Goal: Communication & Community: Ask a question

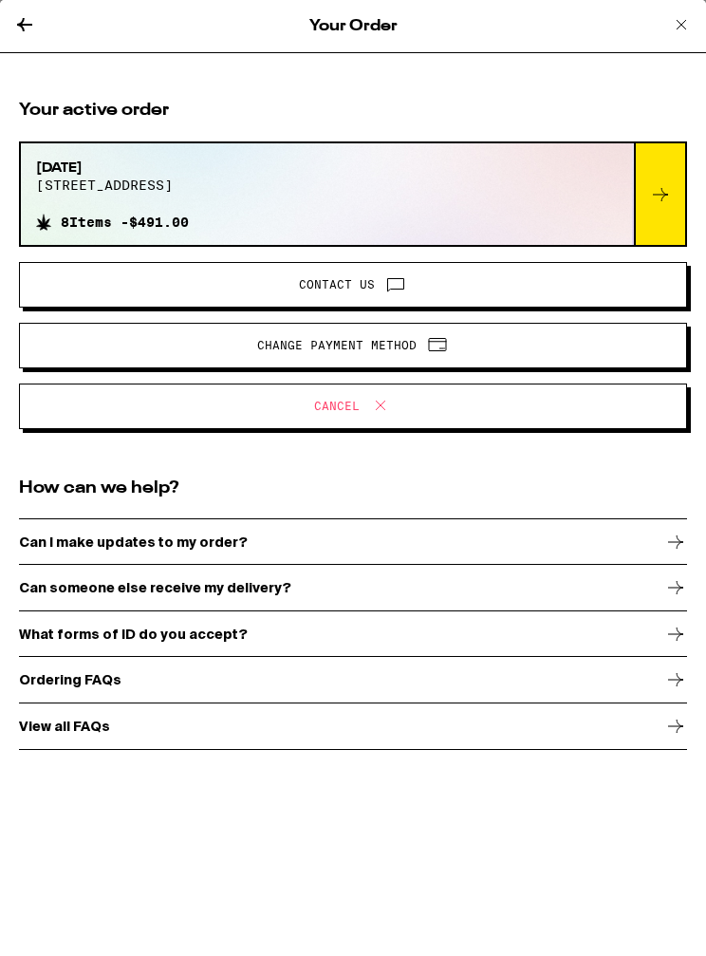
click at [393, 292] on icon at bounding box center [396, 284] width 23 height 23
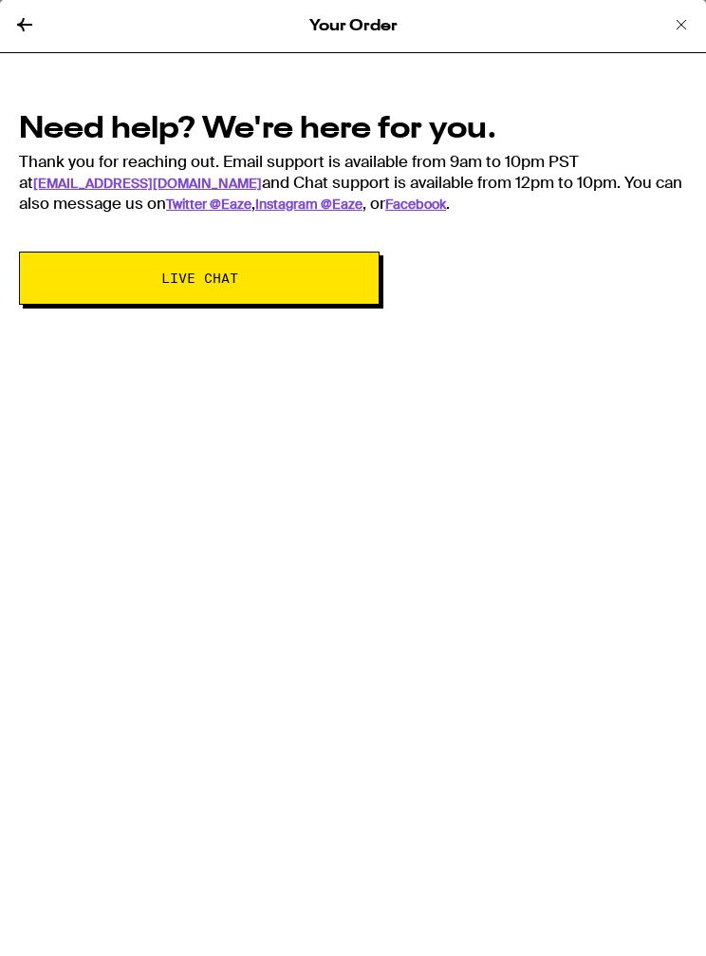
click at [91, 288] on button "Live Chat" at bounding box center [199, 278] width 361 height 53
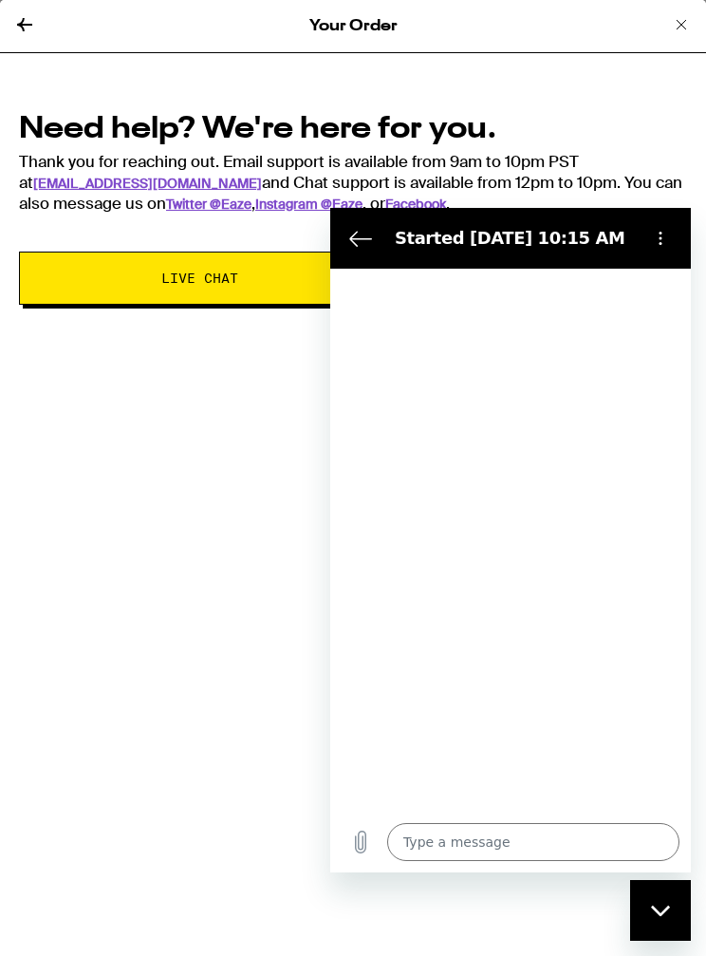
type textarea "x"
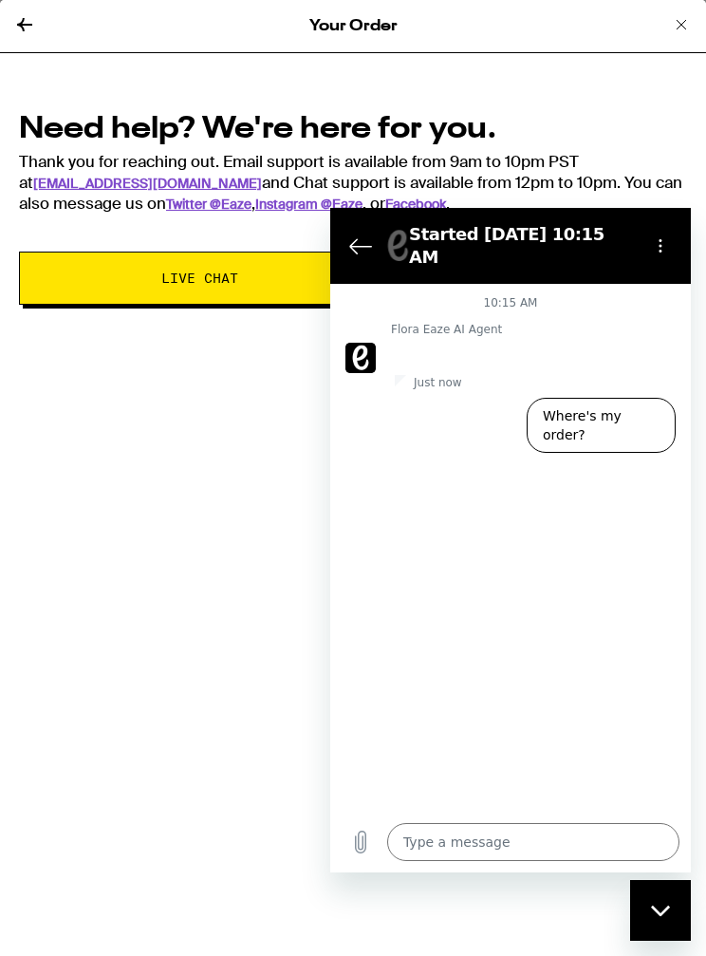
click at [533, 831] on textarea at bounding box center [533, 842] width 292 height 38
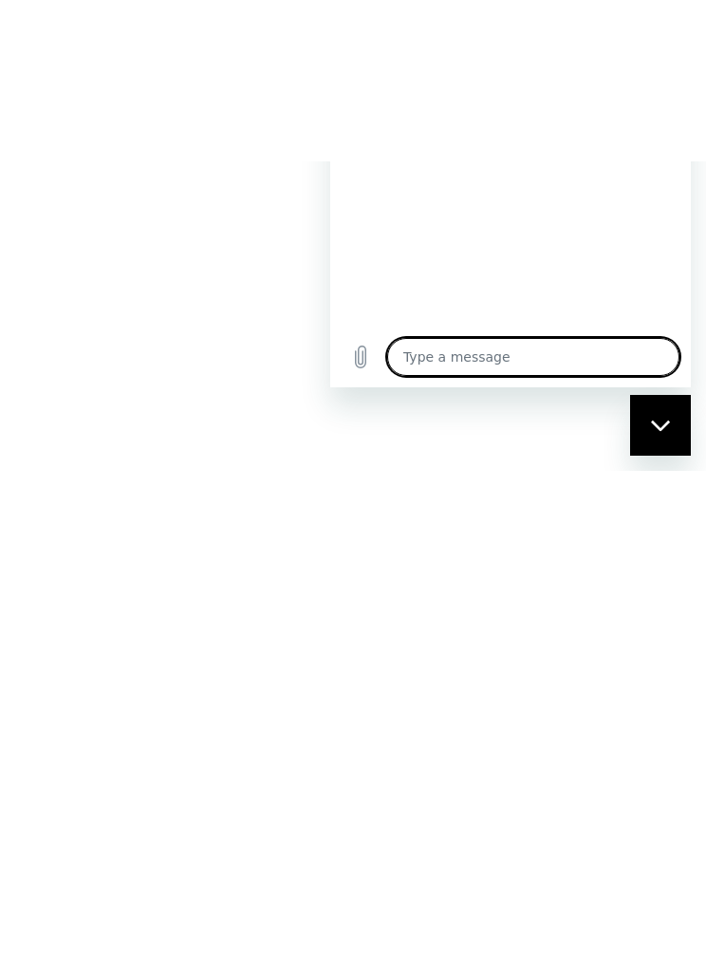
type textarea "I"
type textarea "x"
type textarea "I"
type textarea "x"
type textarea "I w"
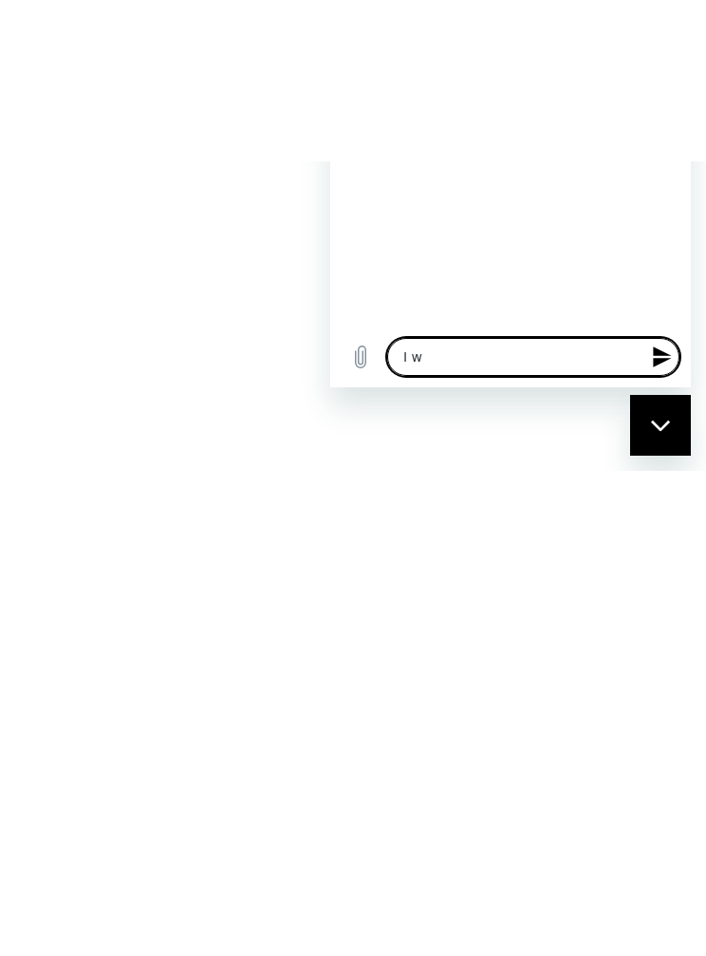
type textarea "x"
type textarea "I wa"
type textarea "x"
type textarea "I wam"
type textarea "x"
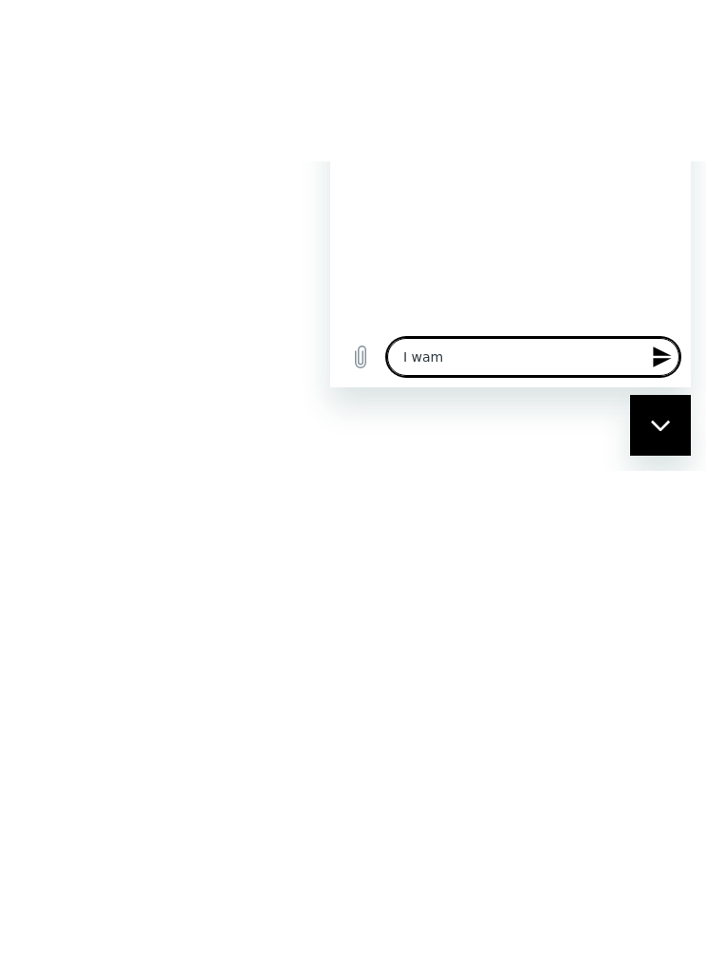
type textarea "I wamN"
type textarea "x"
type textarea "I wamNt"
type textarea "x"
type textarea "I wasn’t"
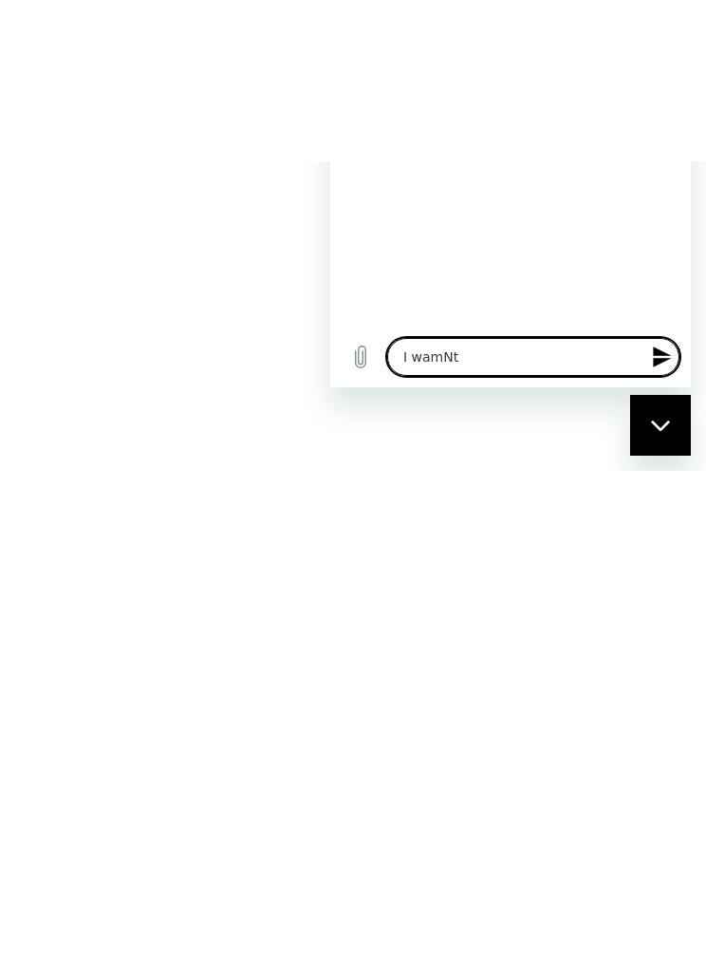
type textarea "x"
type textarea "I wasn’t"
type textarea "x"
type textarea "I wasn’t m"
type textarea "x"
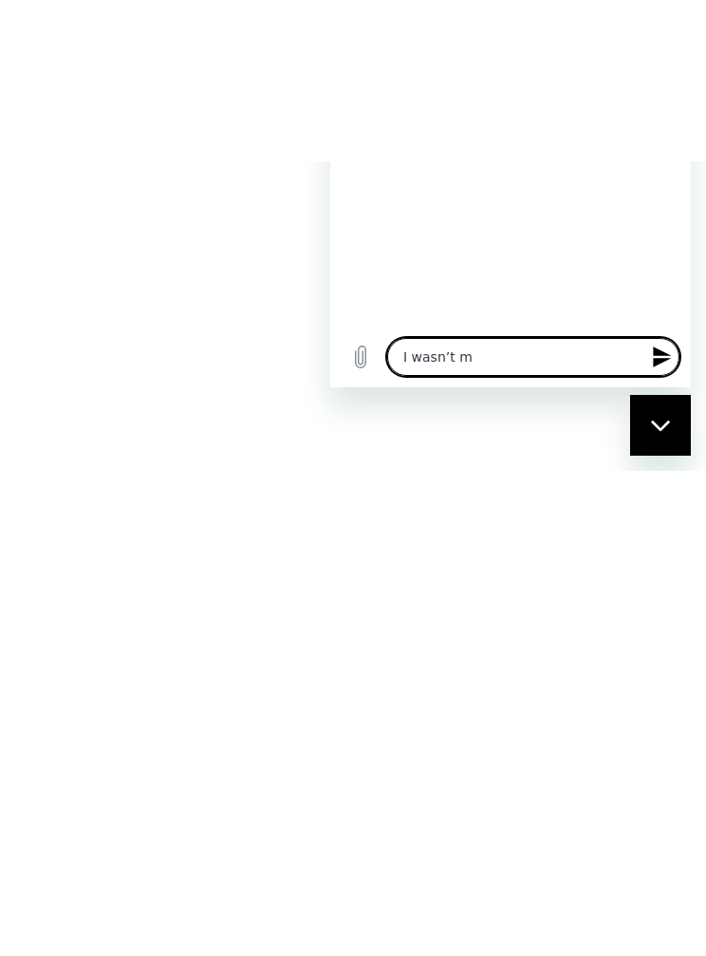
type textarea "I wasn’t my"
type textarea "x"
type textarea "I wasn’t my"
type textarea "x"
type textarea "I wasn’t my o"
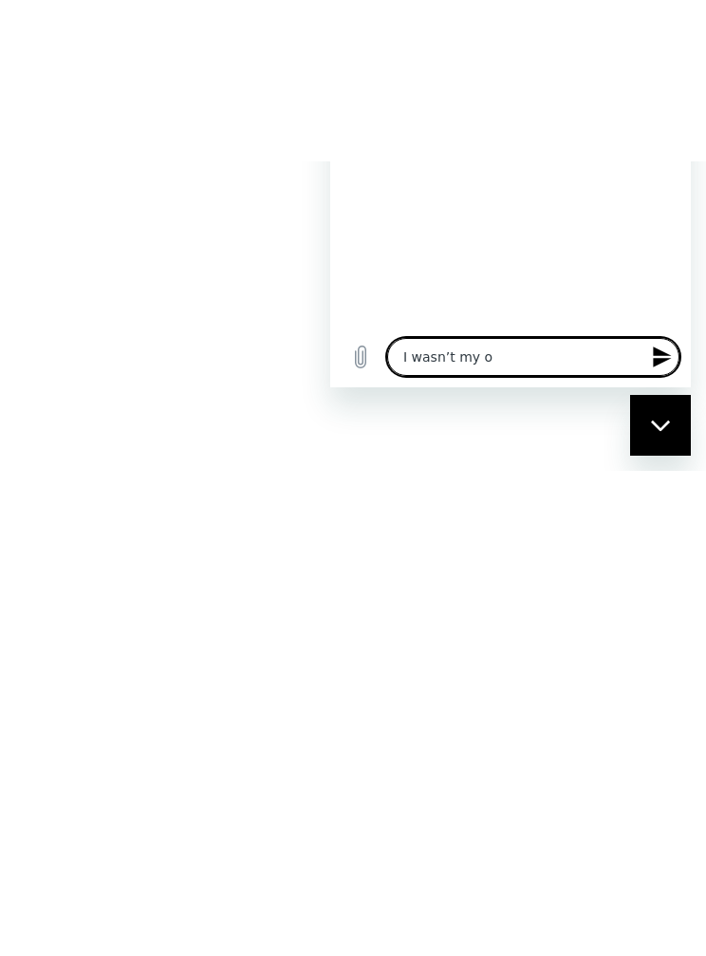
type textarea "x"
type textarea "I wasn’t my or"
type textarea "x"
type textarea "I wasn’t my ord"
type textarea "x"
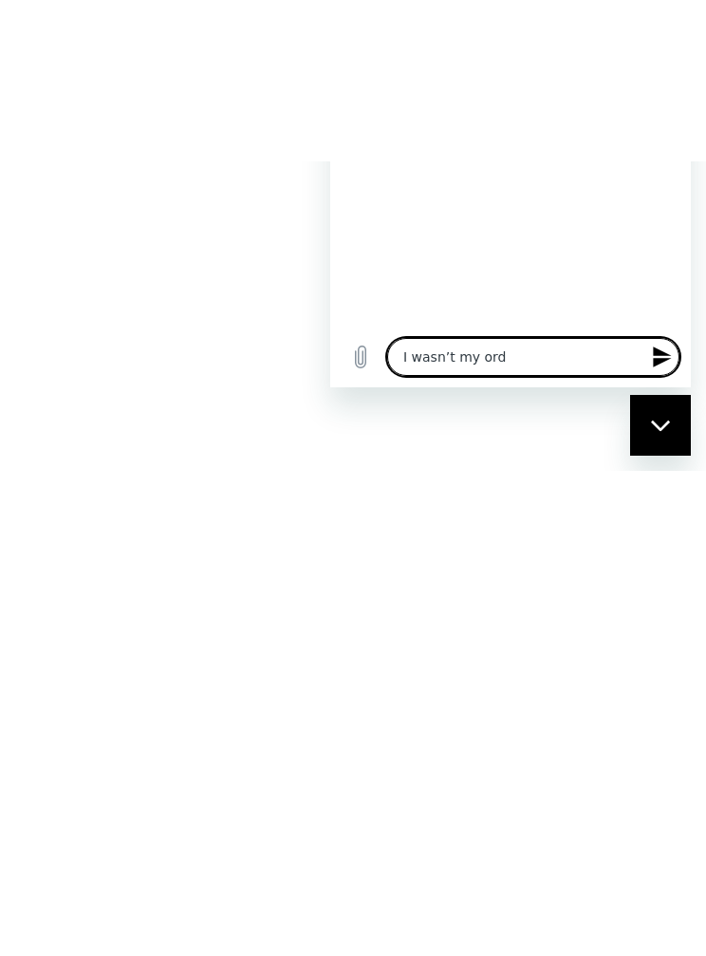
type textarea "I wasn’t my orde"
type textarea "x"
type textarea "I wasn’t my order"
type textarea "x"
type textarea "I wasn’t my order"
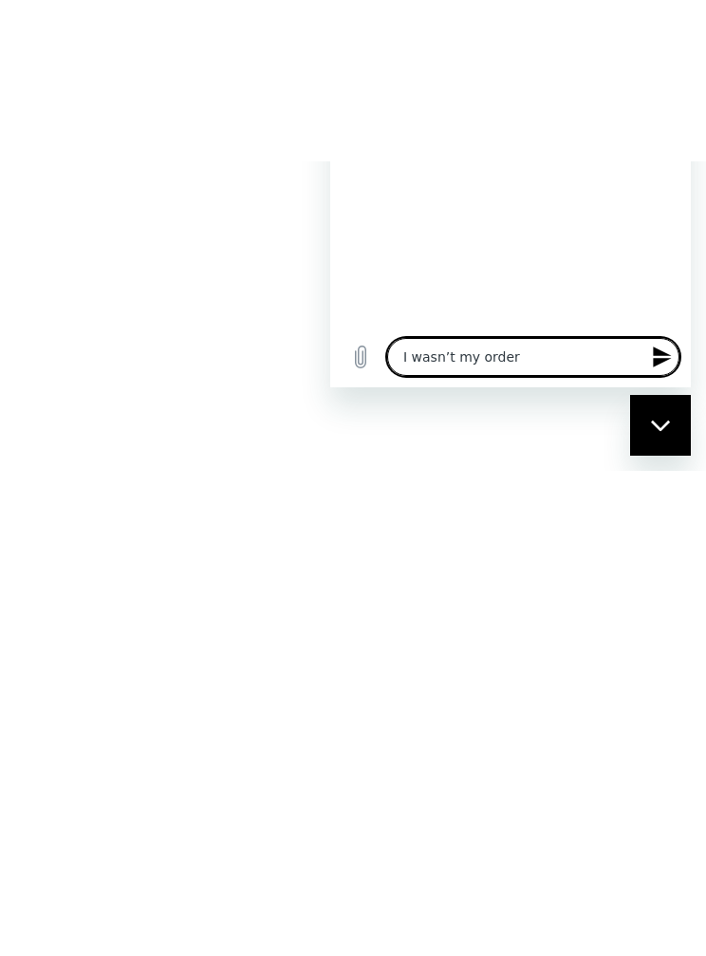
type textarea "x"
type textarea "I wasn’t my order t"
type textarea "x"
type textarea "I wasn’t my order to"
type textarea "x"
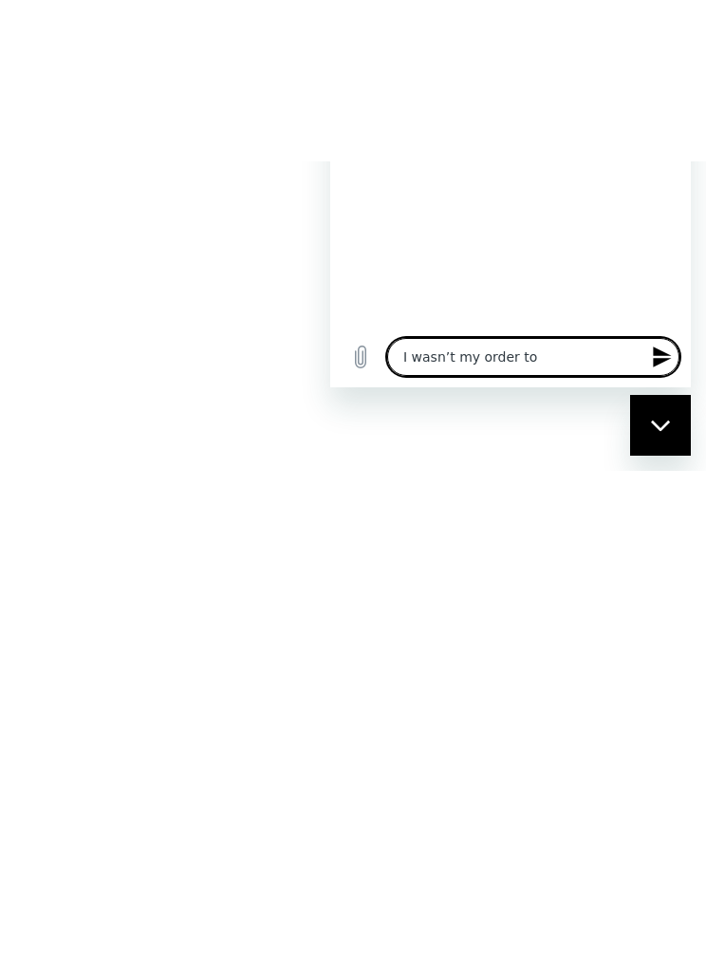
type textarea "I wasn’t my order to"
type textarea "x"
type textarea "I wasn’t my order to b"
type textarea "x"
type textarea "I wasn’t my order to be"
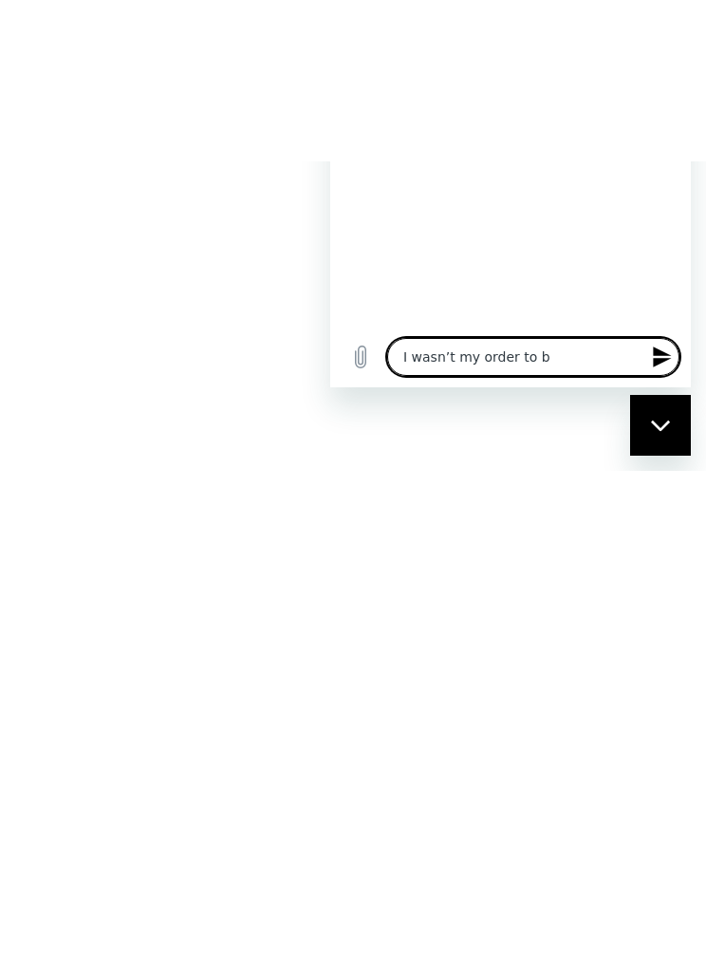
type textarea "x"
type textarea "I wasn’t my order to be"
type textarea "x"
type textarea "I wasn’t my order to be d"
type textarea "x"
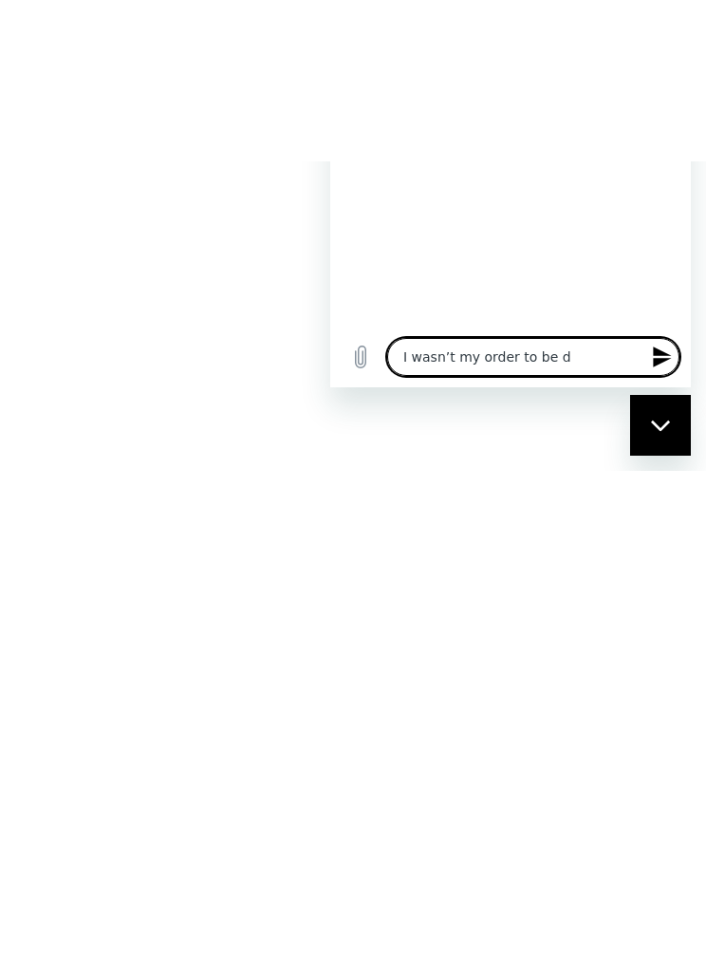
type textarea "I wasn’t my order to be de"
type textarea "x"
type textarea "I wasn’t my order to be del"
type textarea "x"
type textarea "I wasn’t my order to be deli"
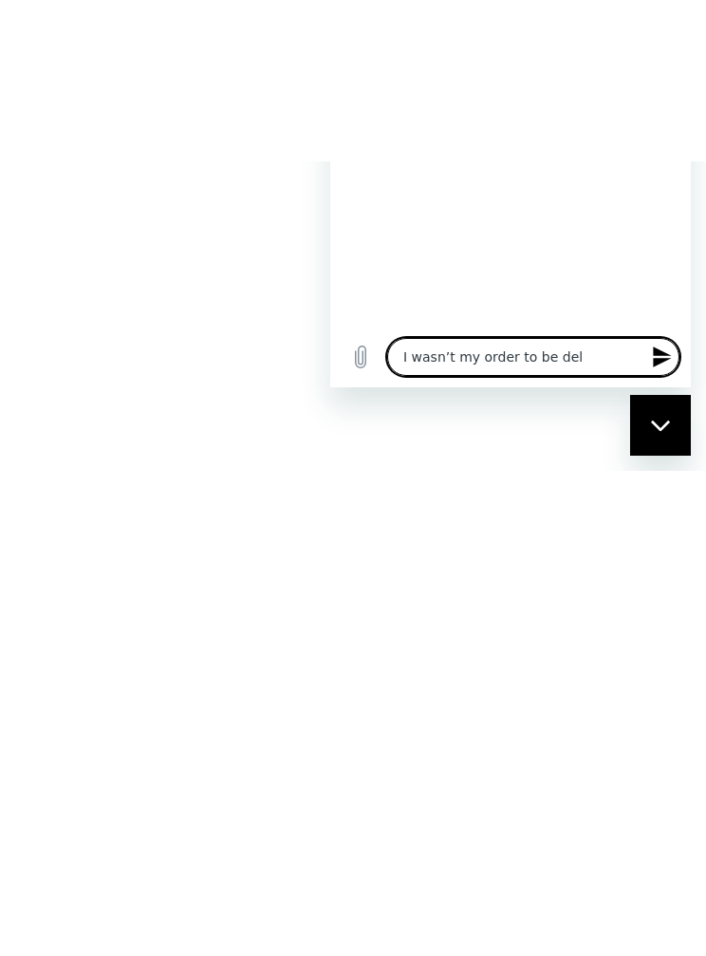
type textarea "x"
type textarea "I wasn’t my order to be deliv"
type textarea "x"
type textarea "I wasn’t my order to be delive"
type textarea "x"
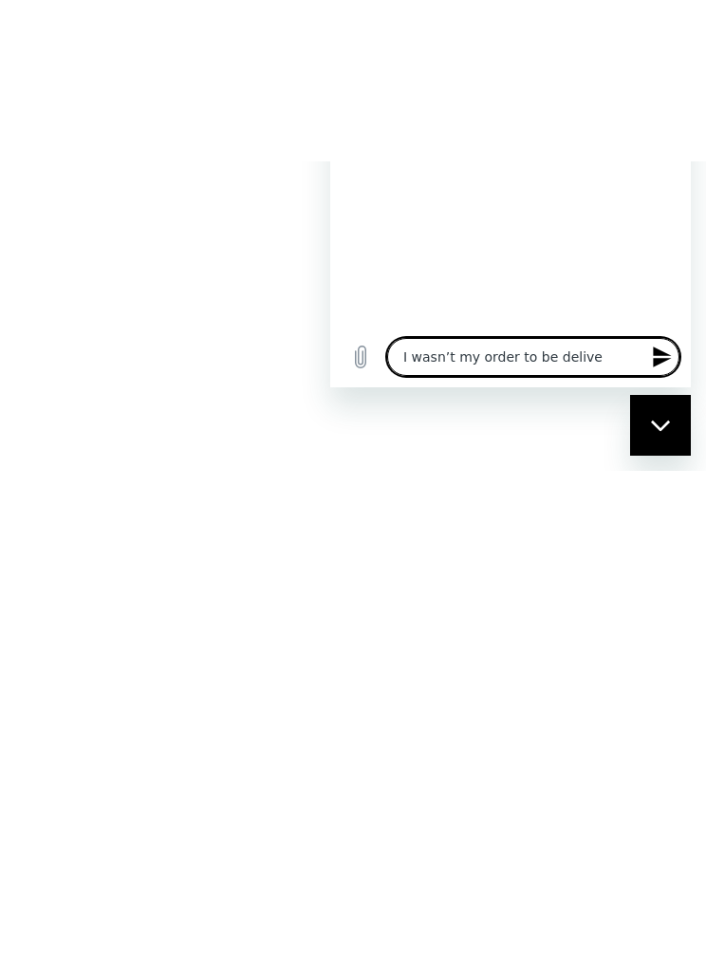
type textarea "I wasn’t my order to be deliver"
type textarea "x"
type textarea "I wasn’t my order to be delivere"
type textarea "x"
type textarea "I wasn’t my order to be delivered"
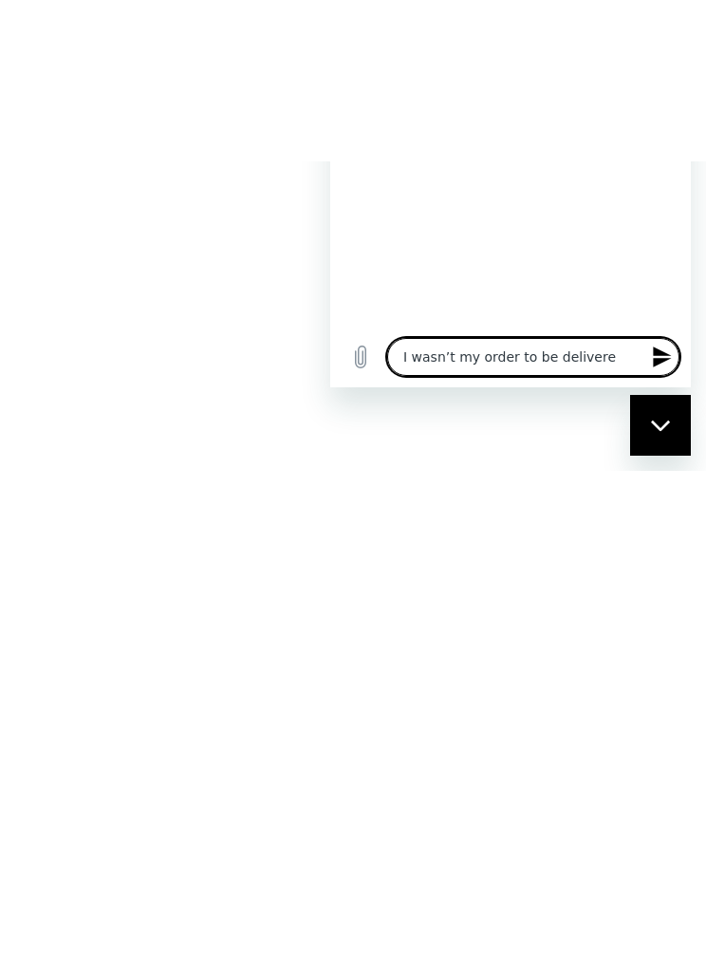
type textarea "x"
type textarea "I wasn’t my order to be delivered"
type textarea "x"
type textarea "I wasn’t my order to be delivered e"
type textarea "x"
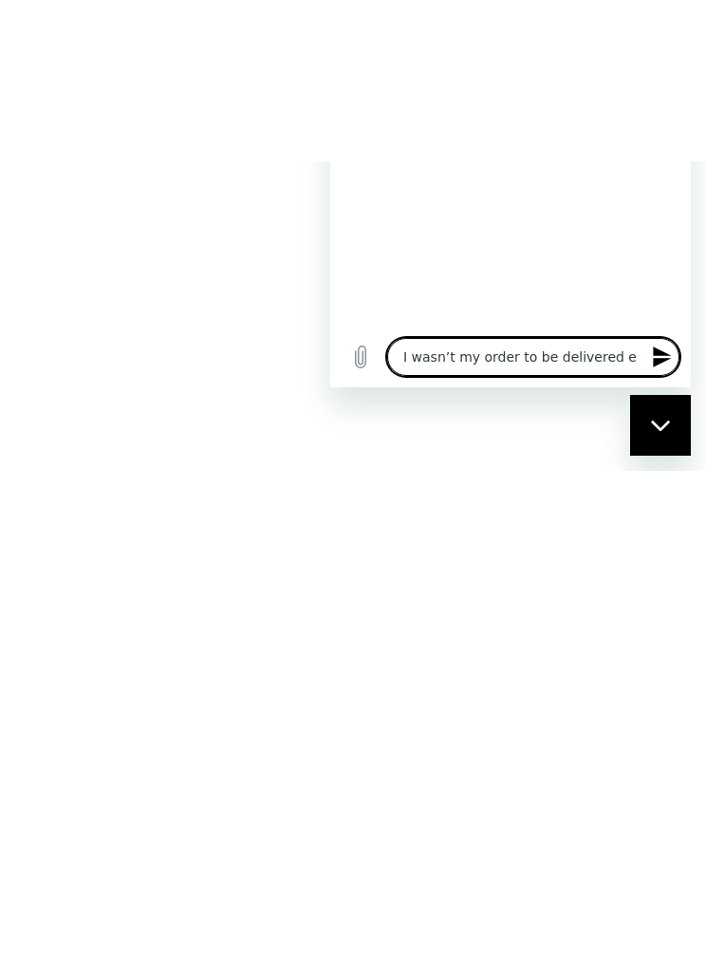
type textarea "I wasn’t my order to be delivered ea"
type textarea "x"
type textarea "I wasn’t my order to be delivered ear"
type textarea "x"
type textarea "I wasn’t my order to be delivered [PERSON_NAME]"
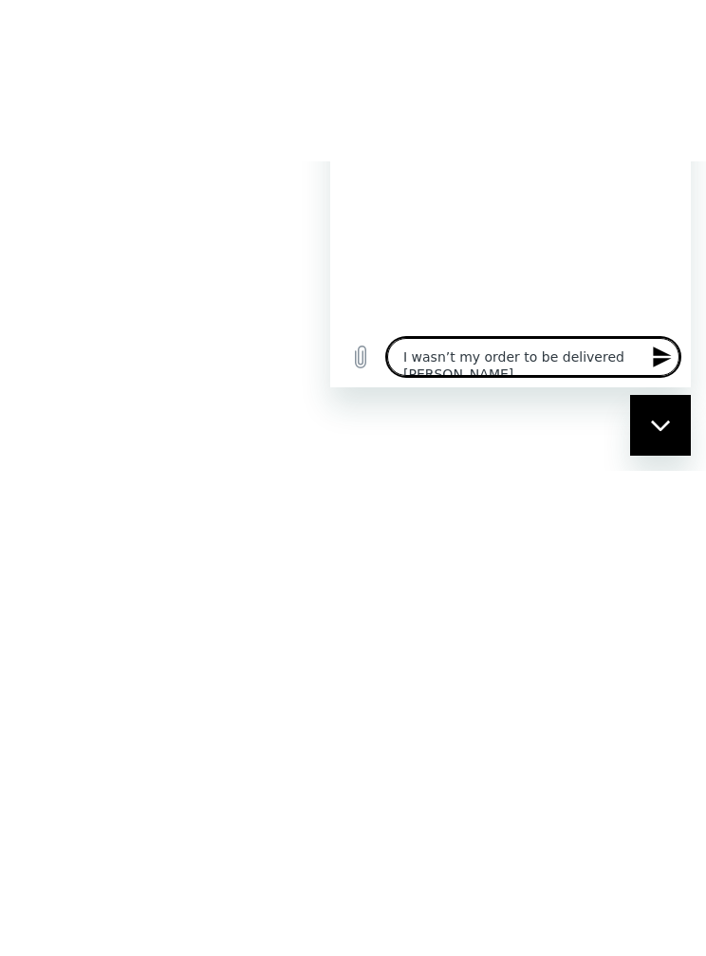
type textarea "x"
type textarea "I wasn’t my order to be delivered earli"
type textarea "x"
type textarea "I wasn’t my order to be delivered [PERSON_NAME]"
type textarea "x"
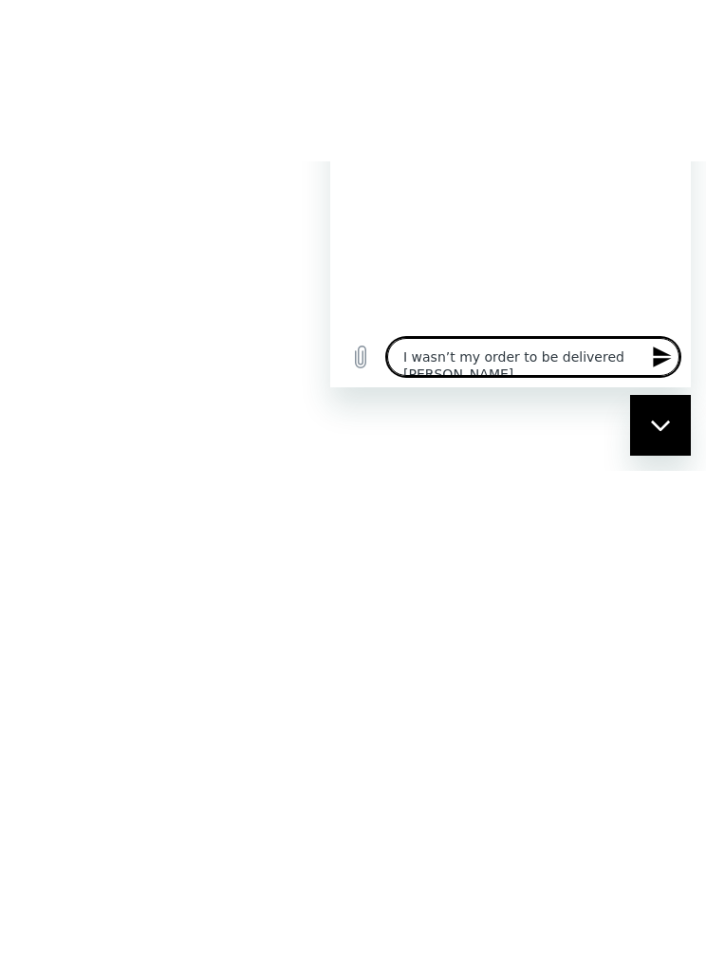
type textarea "I wasn’t my order to be delivered earlier"
type textarea "x"
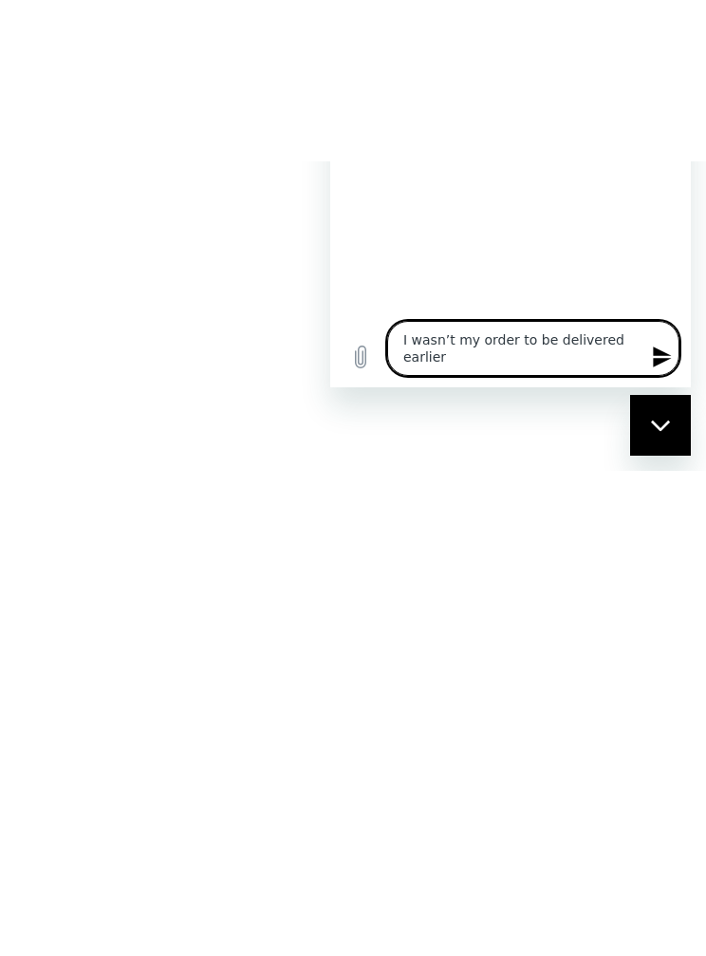
type textarea "I wasn’t my order to be delivered earlier"
type textarea "x"
type textarea "I wasn’t my order to be delivered earlier t"
type textarea "x"
type textarea "I wasn’t my order to be delivered earlier to"
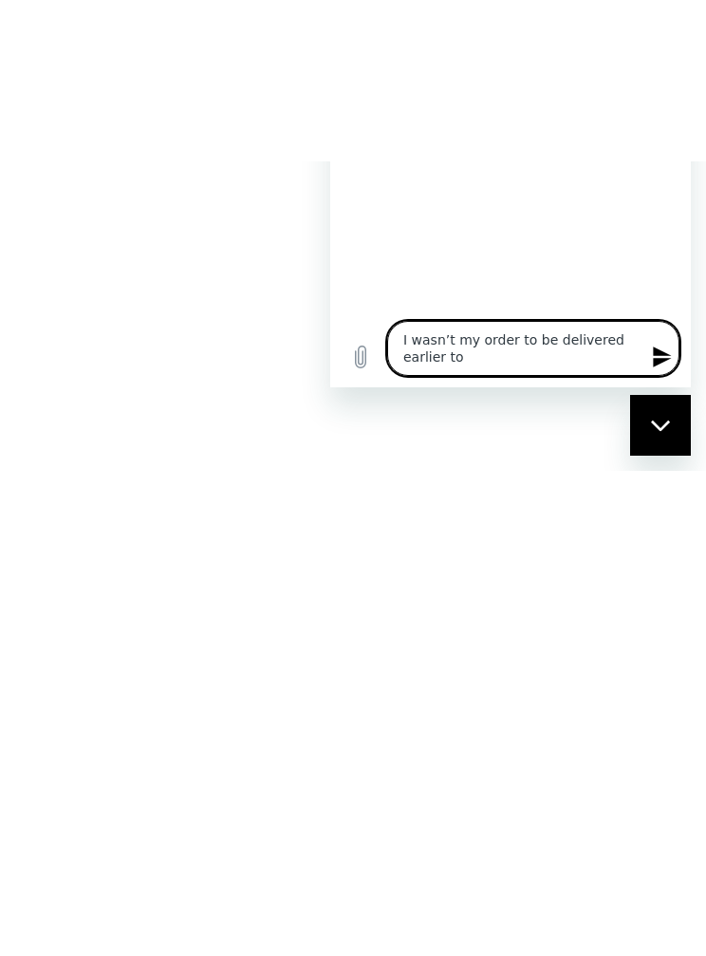
type textarea "x"
type textarea "I wasn’t my order to be delivered earlier [PERSON_NAME]"
type textarea "x"
type textarea "I wasn’t my order to be delivered earlier toda"
type textarea "x"
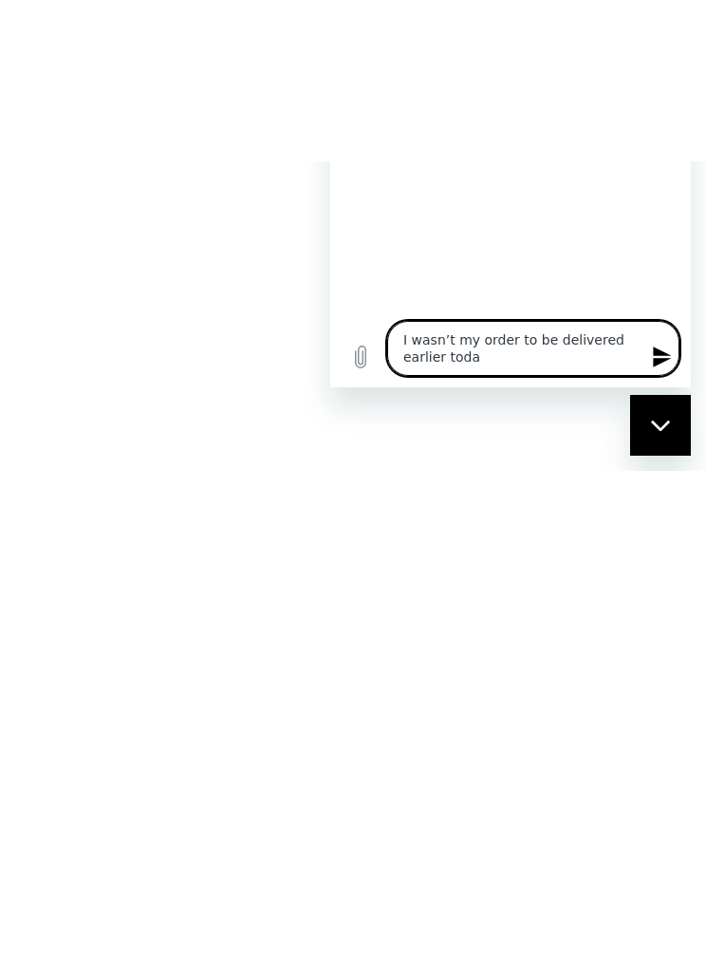
type textarea "I wasn’t my order to be delivered earlier [DATE]"
type textarea "x"
type textarea "I wasn’t my order to be delivered earlier [DATE]"
click at [692, 588] on div "Your Order Need help? We're here for you. Thank you for reaching out. Email sup…" at bounding box center [353, 316] width 706 height 633
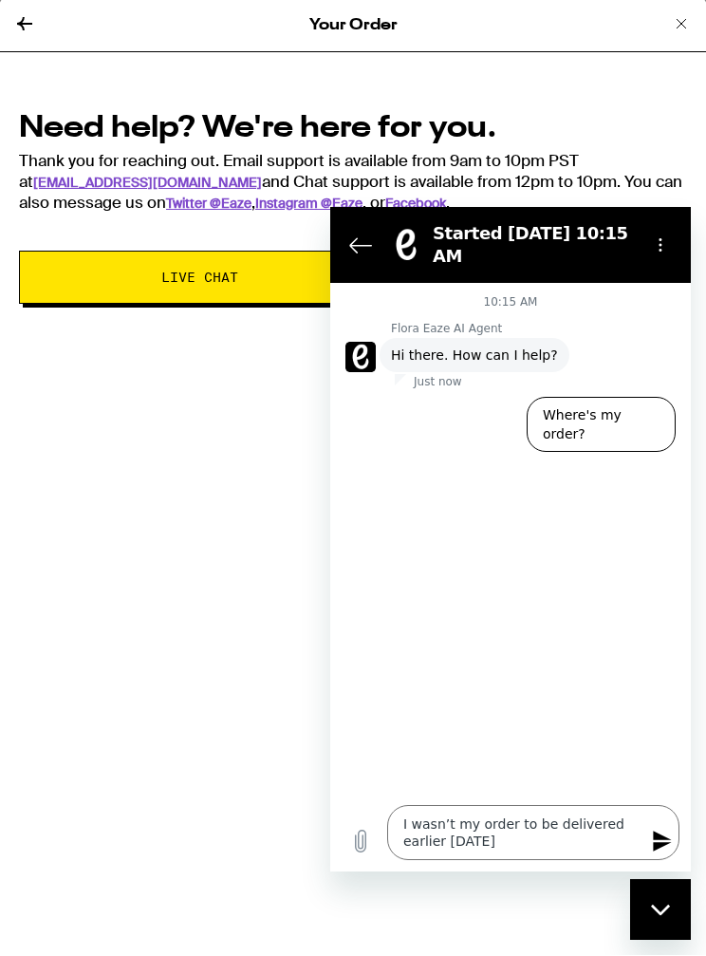
click at [670, 836] on icon "Send message" at bounding box center [662, 841] width 23 height 23
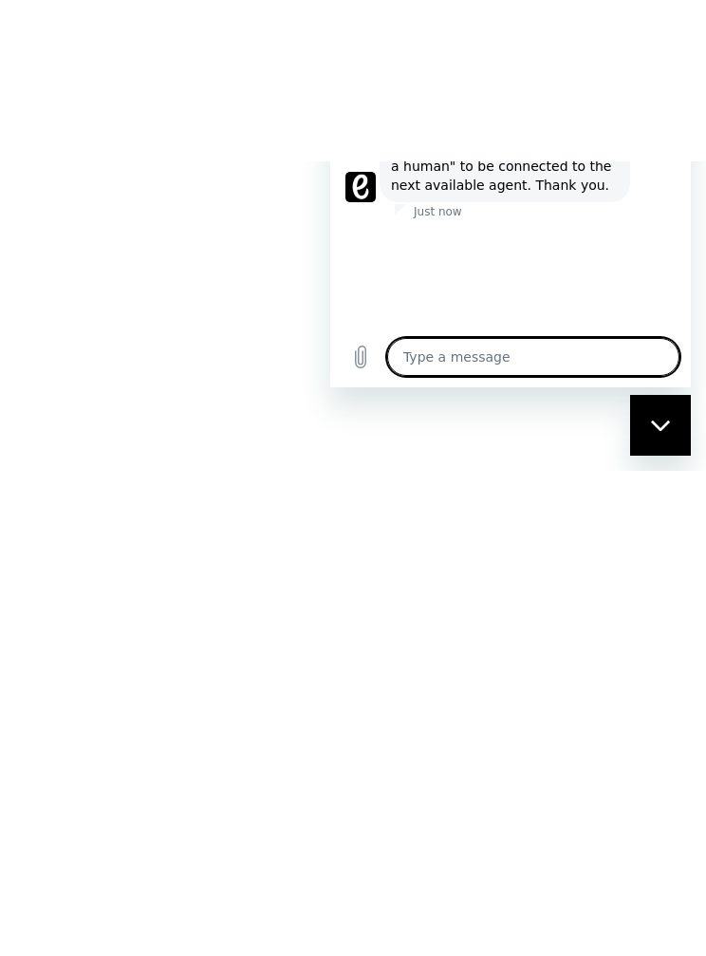
click at [671, 424] on div "Close messaging window" at bounding box center [660, 425] width 57 height 57
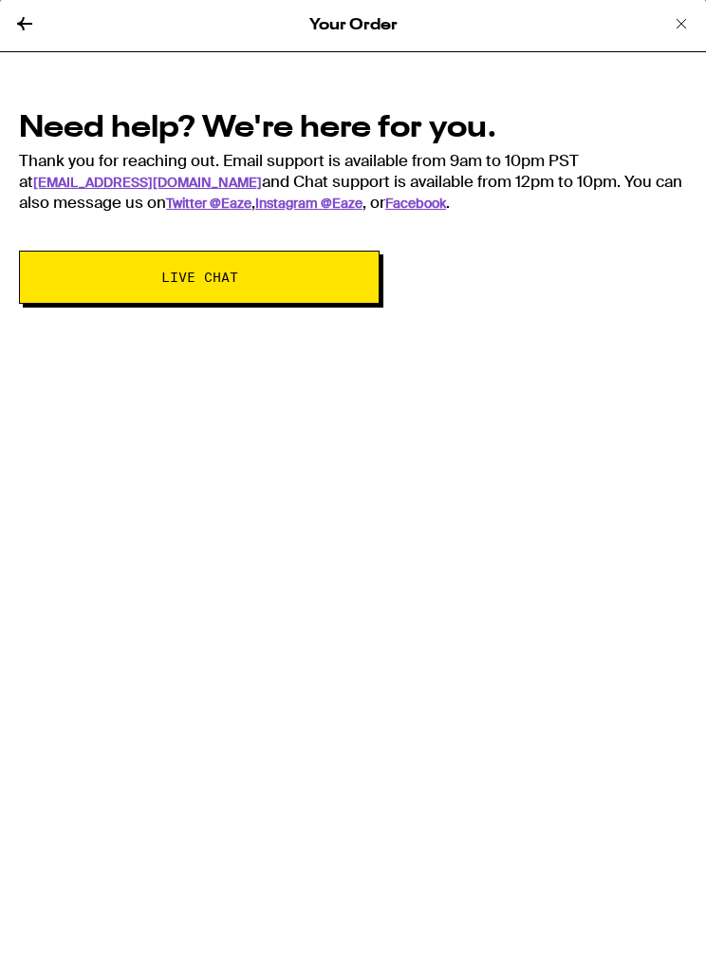
click at [118, 291] on button "Live Chat" at bounding box center [199, 278] width 361 height 53
type textarea "x"
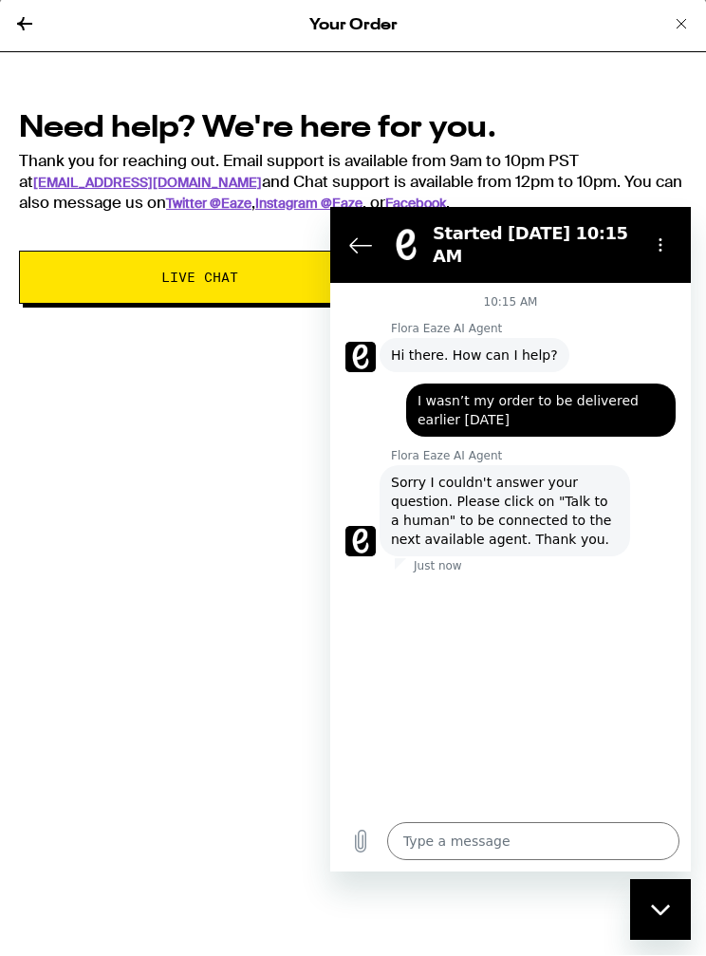
click at [648, 238] on button "Options menu" at bounding box center [661, 245] width 38 height 38
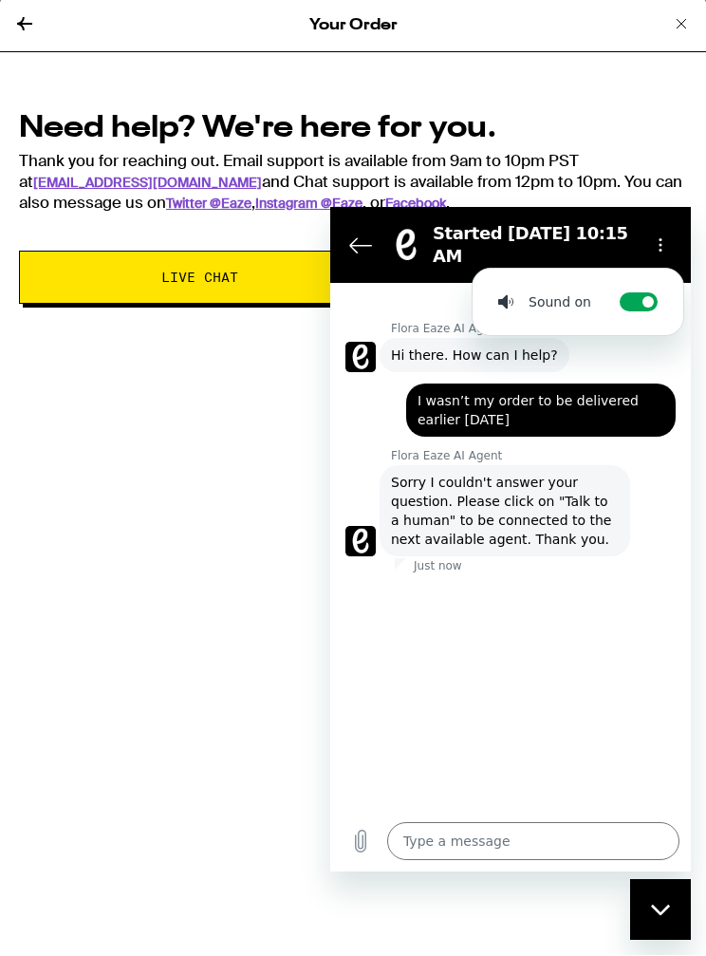
click at [658, 234] on button "Options menu" at bounding box center [661, 245] width 38 height 38
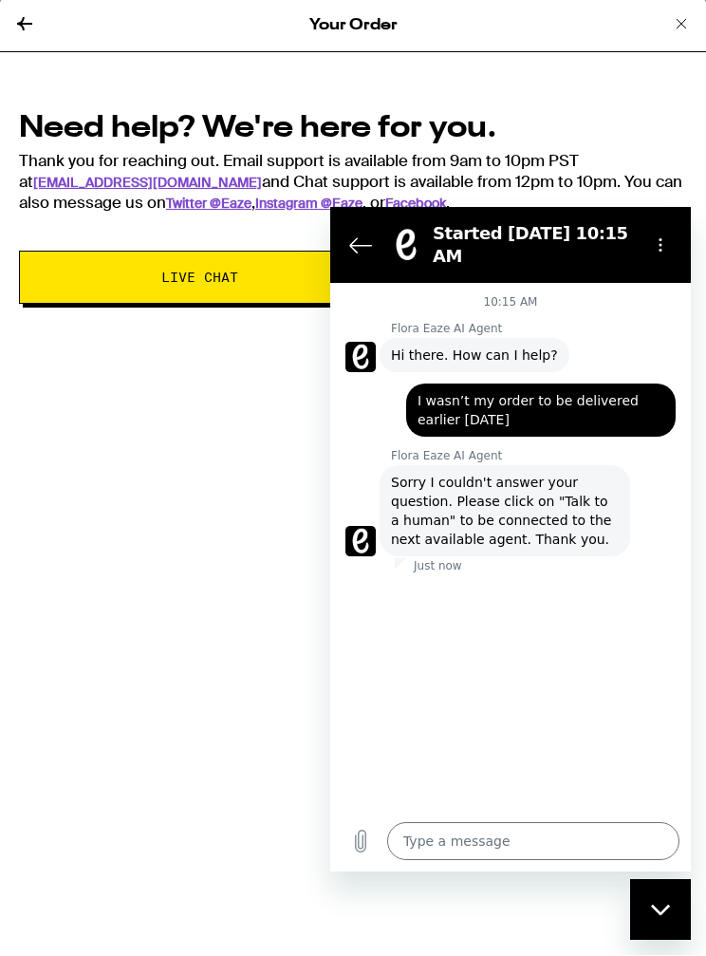
click at [507, 835] on textarea at bounding box center [533, 841] width 292 height 38
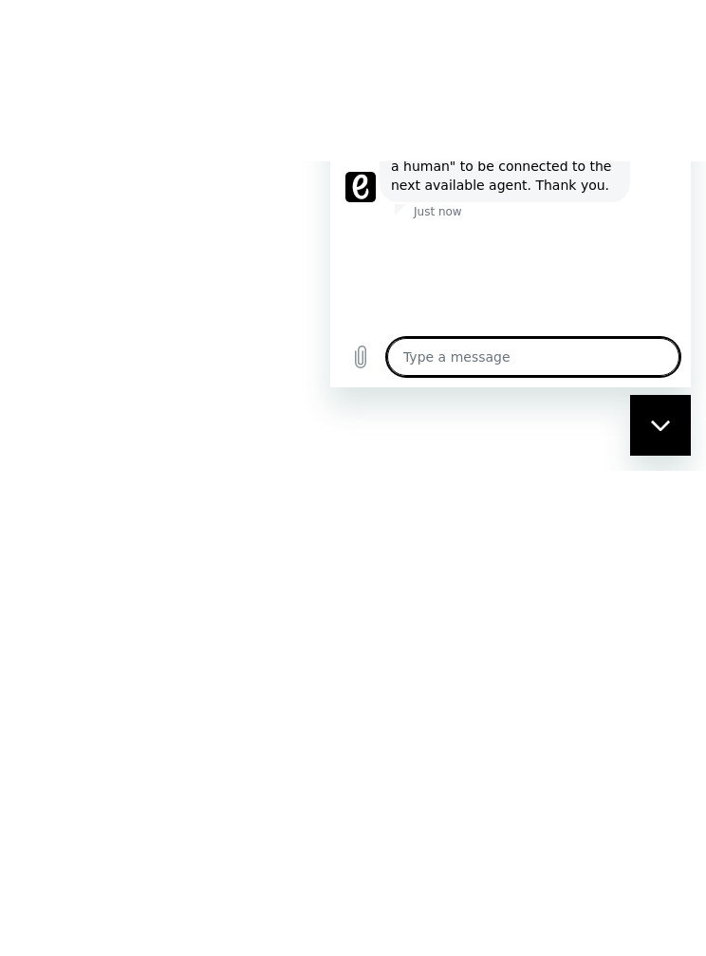
type textarea "W"
type textarea "x"
type textarea "Wh"
type textarea "x"
type textarea "Whe"
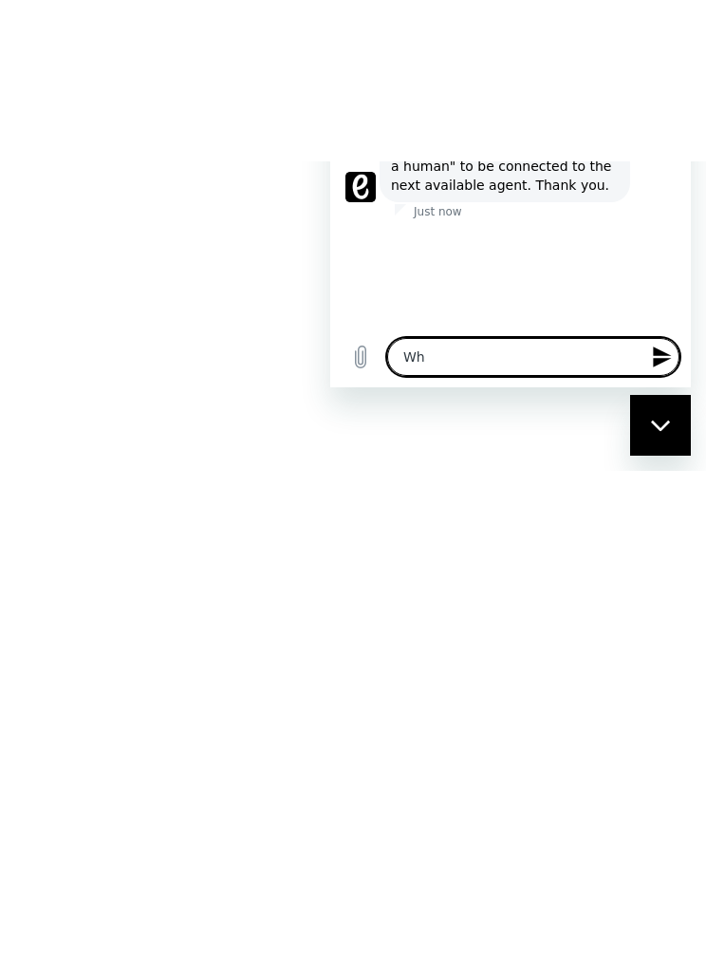
type textarea "x"
type textarea "Wher"
type textarea "x"
type textarea "Where"
type textarea "x"
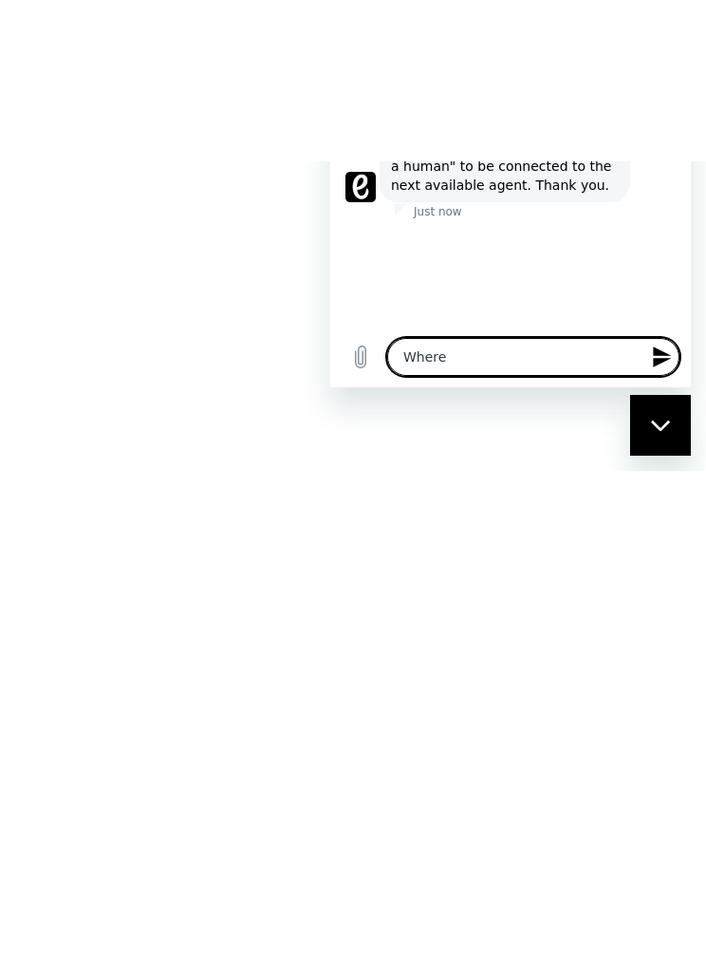
type textarea "Where"
type textarea "x"
type textarea "Where i"
type textarea "x"
type textarea "Where is"
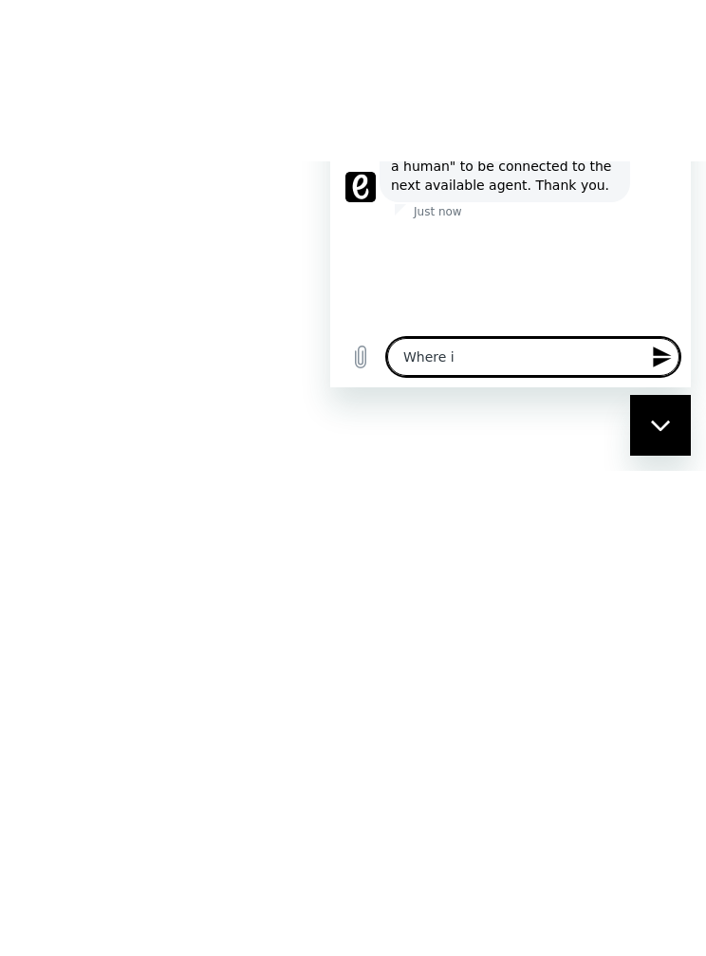
type textarea "x"
type textarea "Where is"
type textarea "x"
type textarea "Where is t"
type textarea "x"
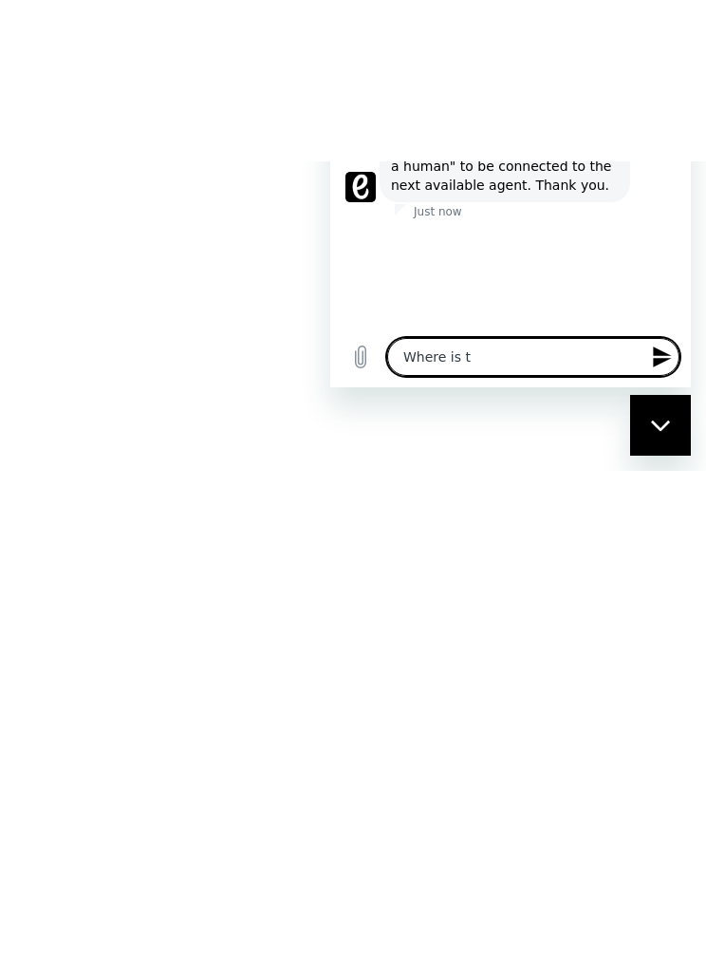
type textarea "Where is th"
type textarea "x"
type textarea "Where is tha"
type textarea "x"
type textarea "Where is that"
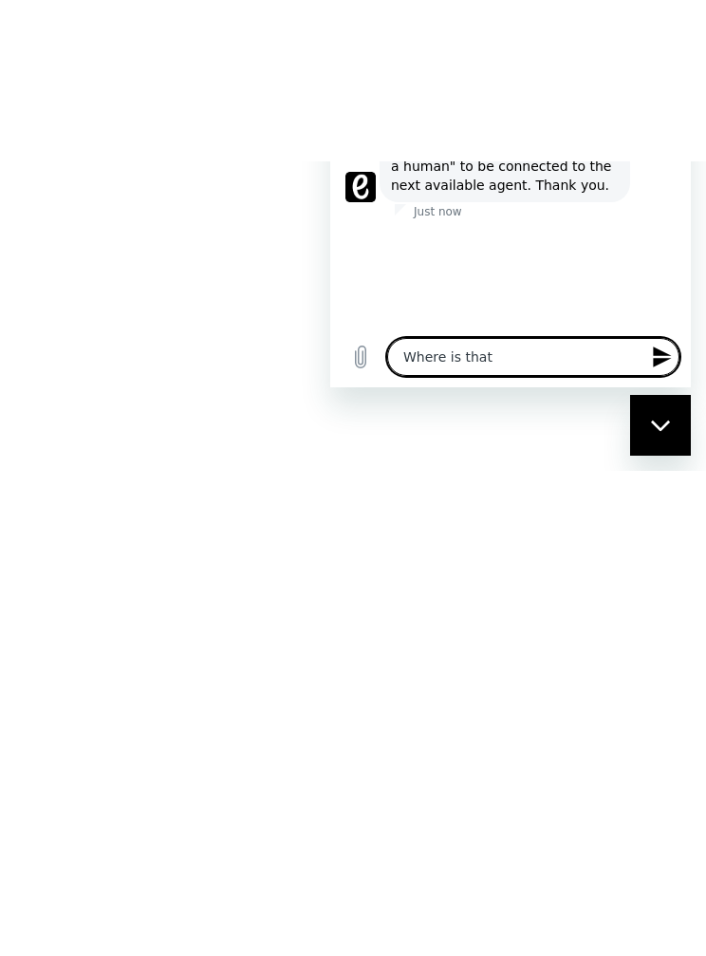
type textarea "x"
type textarea "Where is that"
type textarea "x"
type textarea "Where is that b"
type textarea "x"
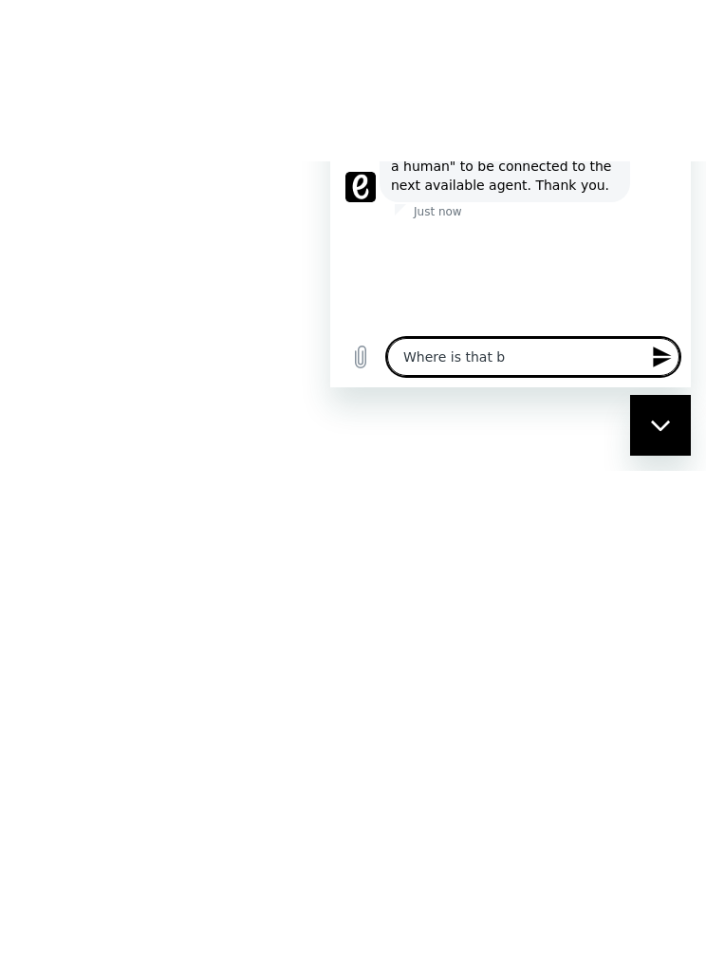
type textarea "Where is that bu"
type textarea "x"
type textarea "Where is that but"
type textarea "x"
type textarea "Where is that butt"
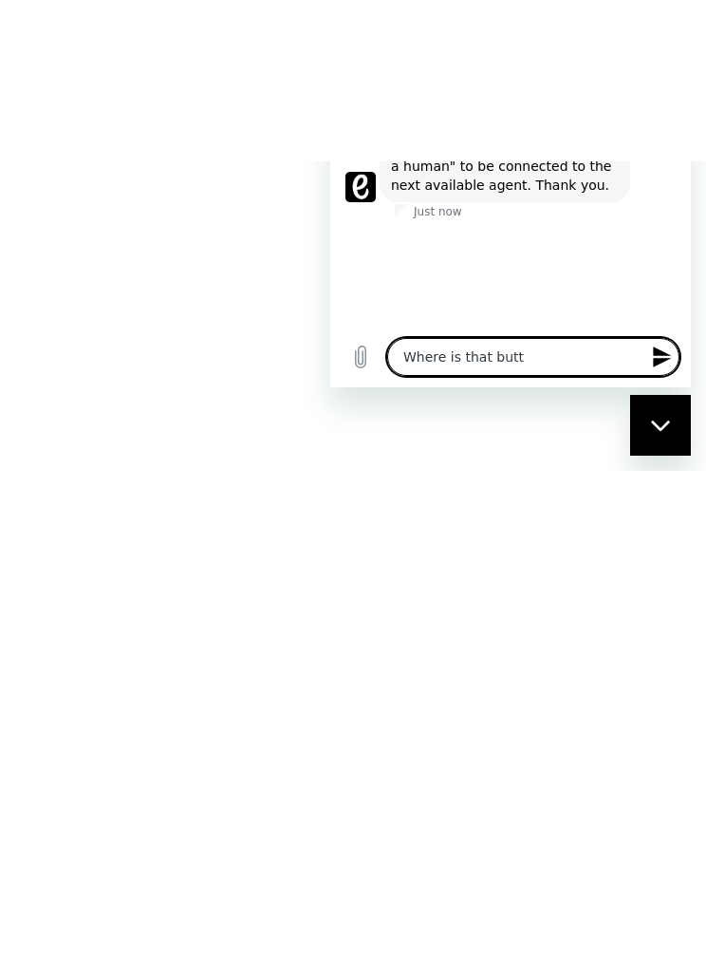
type textarea "x"
type textarea "Where is that butto"
type textarea "x"
type textarea "Where is that button"
type textarea "x"
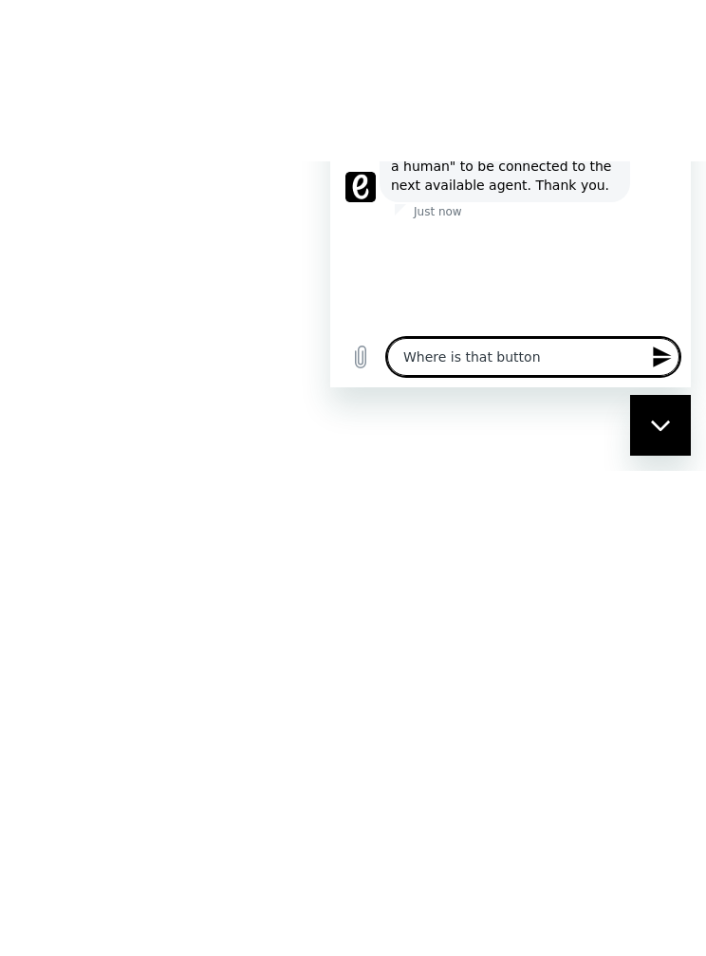
type textarea "Where is that button?"
type textarea "x"
type textarea "Where is that button?"
click at [672, 419] on div "Close messaging window" at bounding box center [660, 425] width 57 height 57
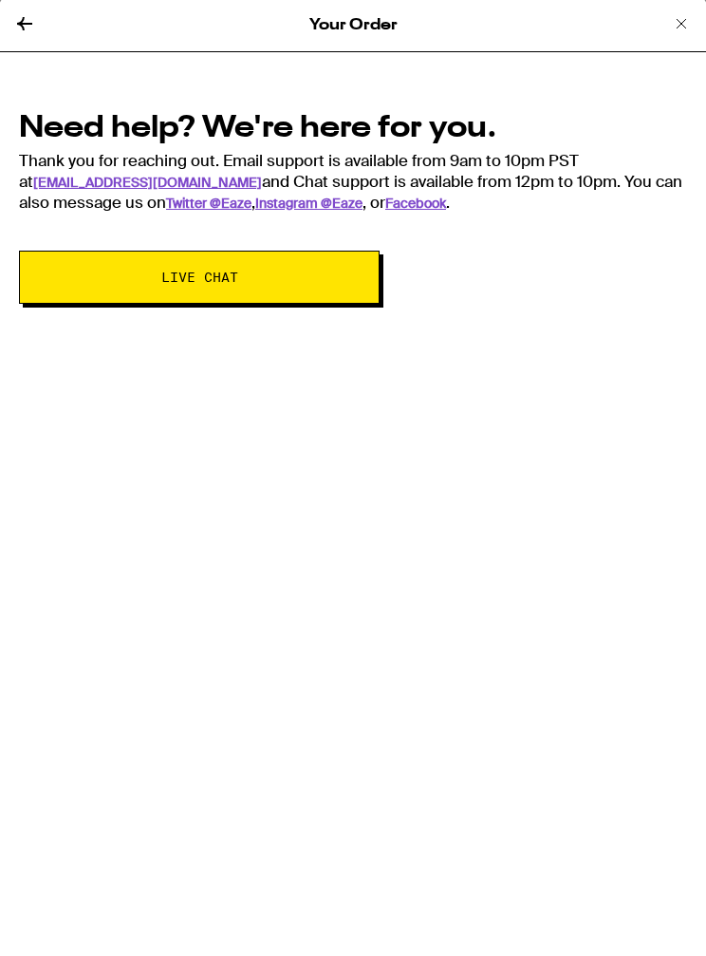
click at [315, 300] on button "Live Chat" at bounding box center [199, 278] width 361 height 53
type textarea "x"
click at [329, 278] on button "Live Chat" at bounding box center [199, 278] width 361 height 53
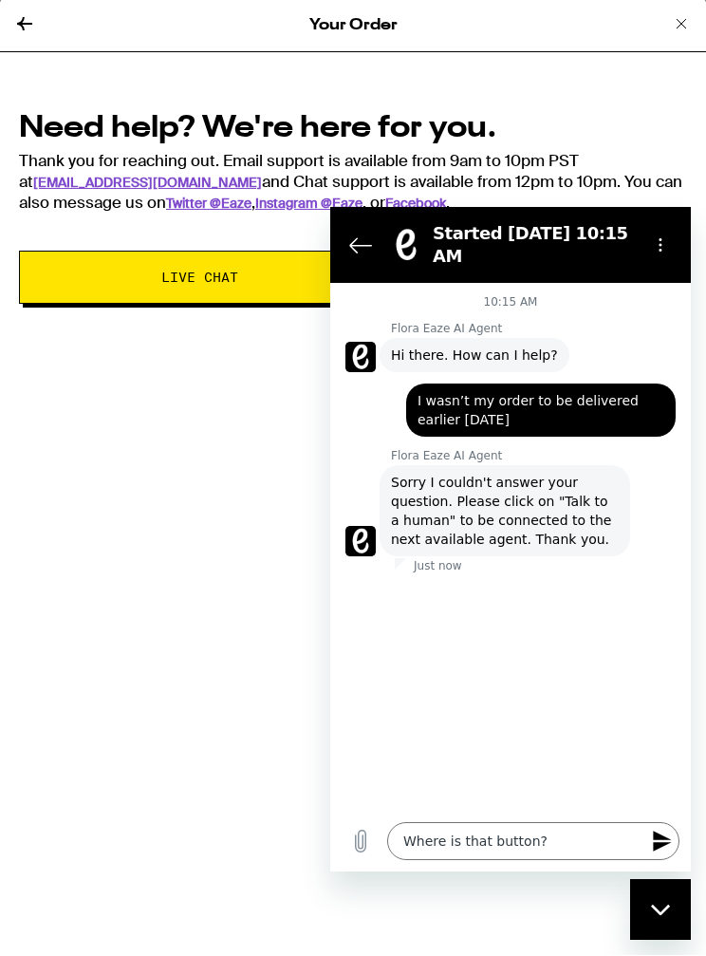
click at [648, 835] on button "Send message" at bounding box center [661, 841] width 38 height 38
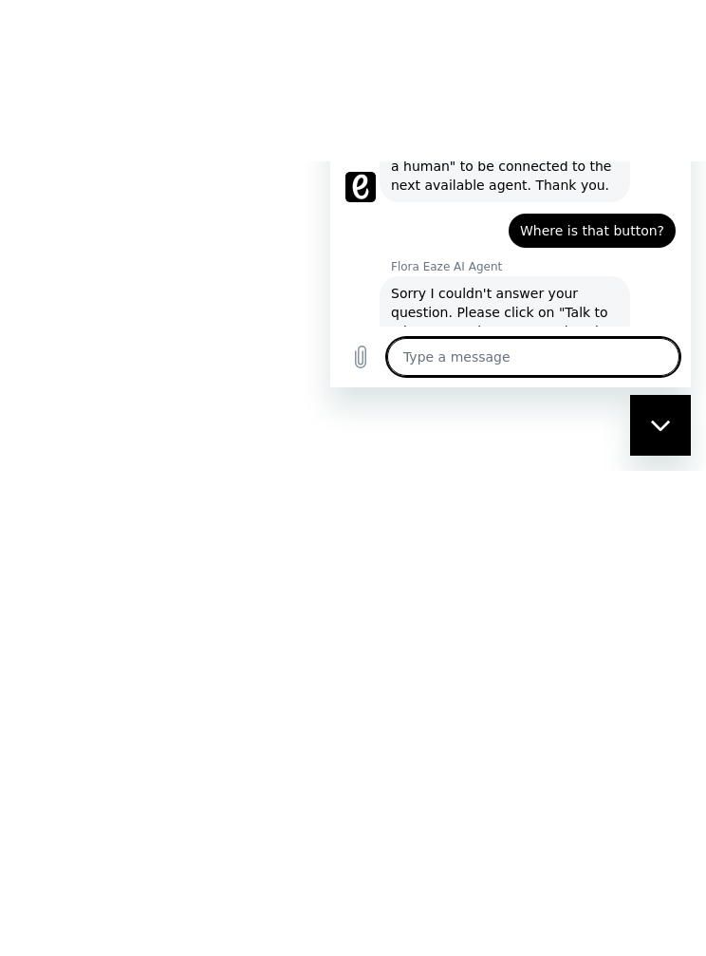
click at [666, 425] on icon "Close messaging window" at bounding box center [659, 425] width 19 height 10
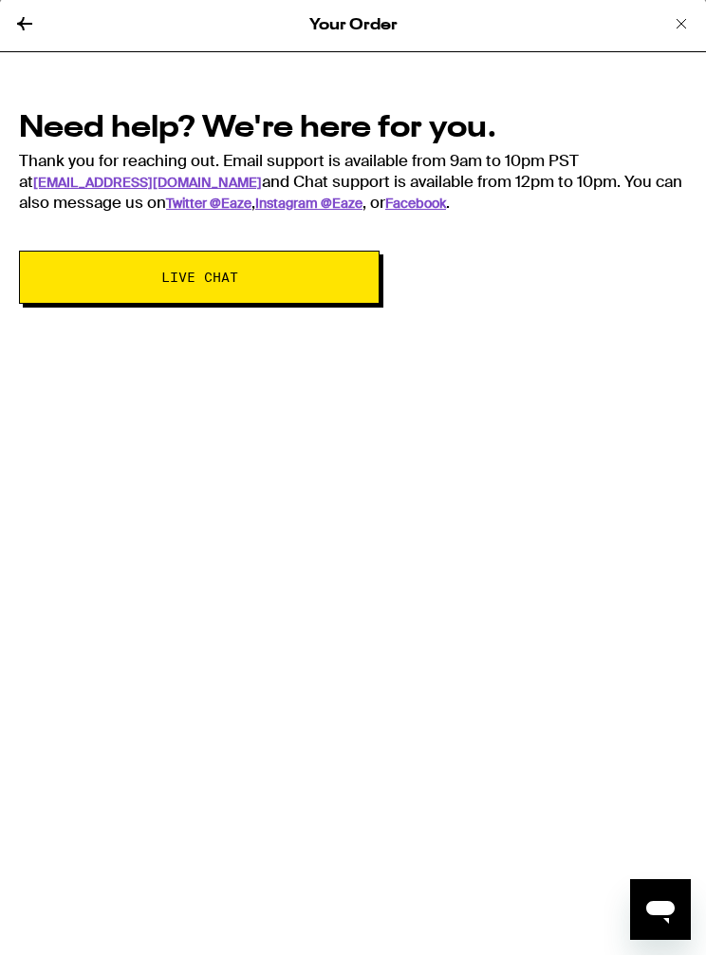
click at [35, 30] on icon at bounding box center [24, 24] width 23 height 23
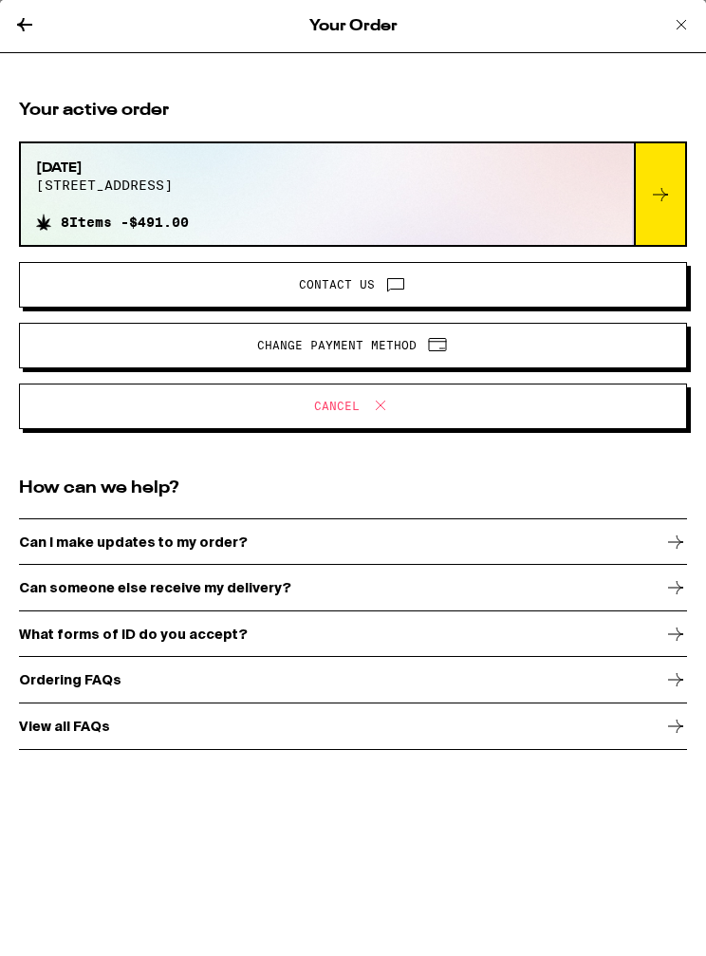
click at [75, 307] on button "Contact Us" at bounding box center [353, 285] width 669 height 46
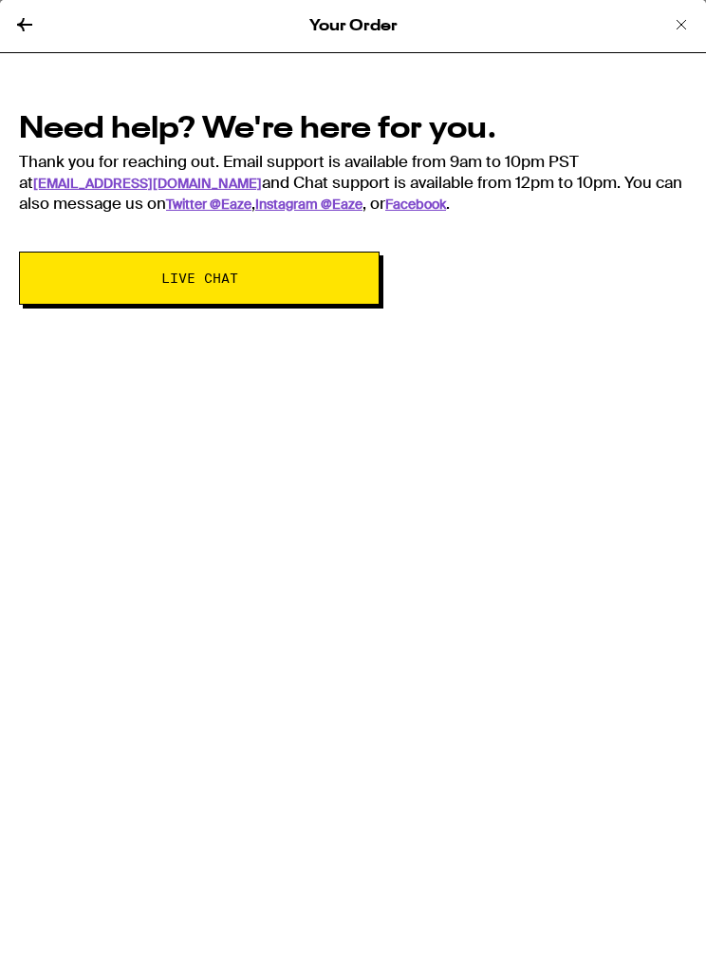
click at [93, 302] on button "Live Chat" at bounding box center [199, 278] width 361 height 53
type textarea "x"
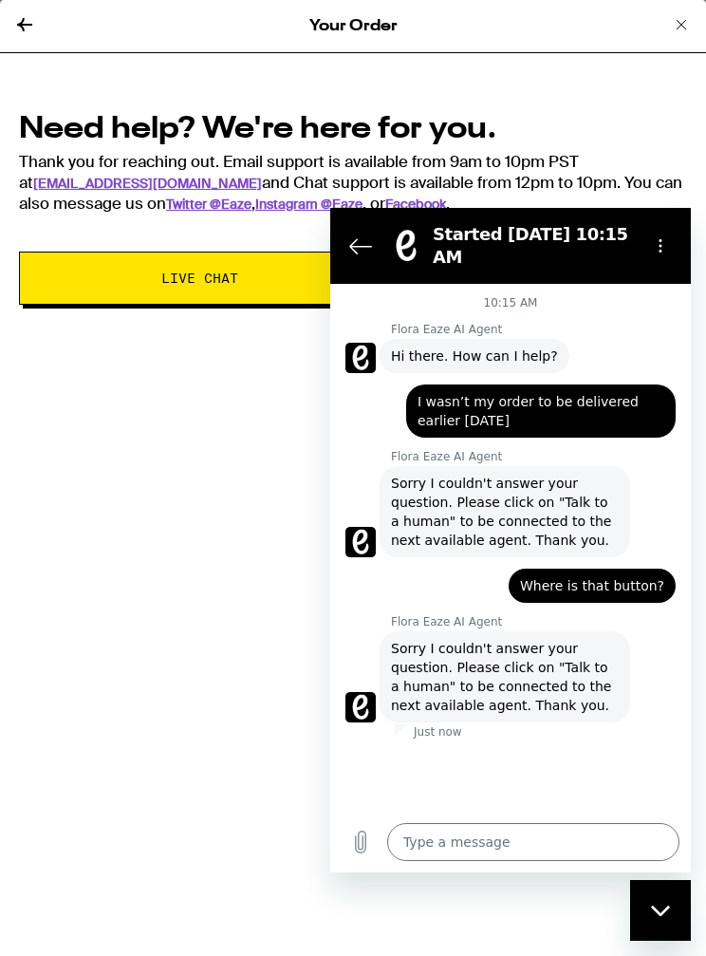
click at [484, 843] on textarea at bounding box center [533, 842] width 292 height 38
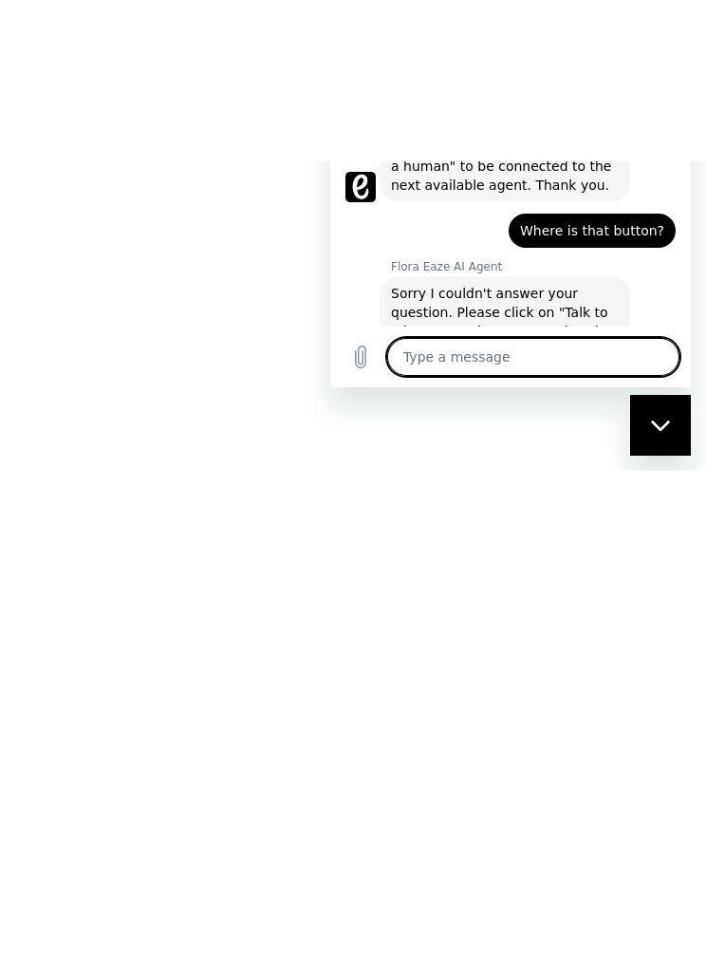
type textarea "C"
type textarea "x"
type textarea "Co"
type textarea "x"
type textarea "Con"
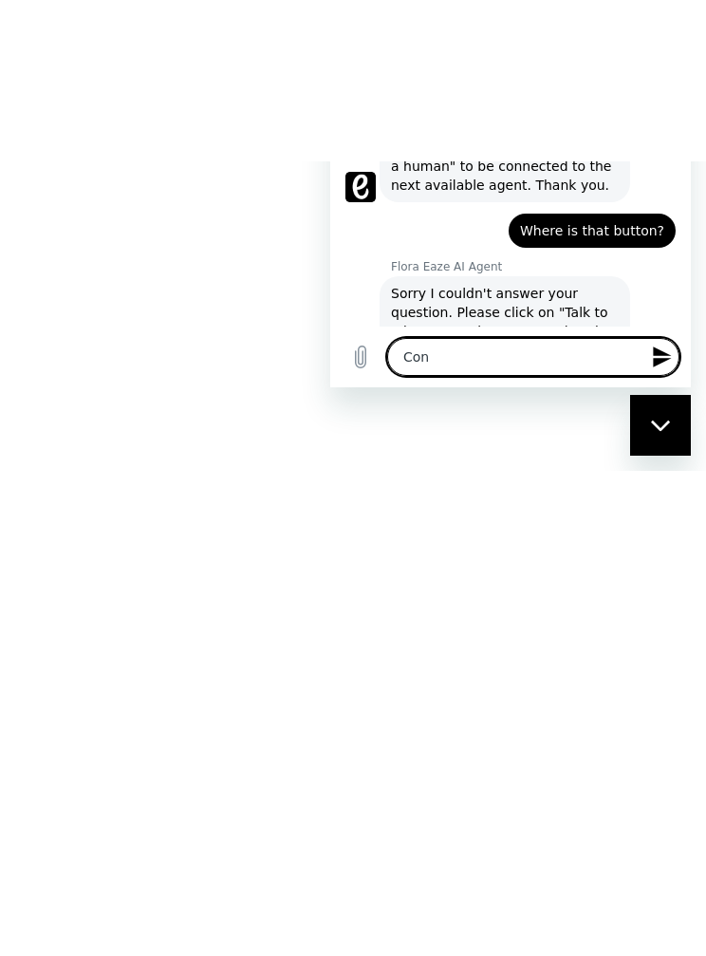
type textarea "x"
type textarea "Conn"
type textarea "x"
type textarea "Conne"
type textarea "x"
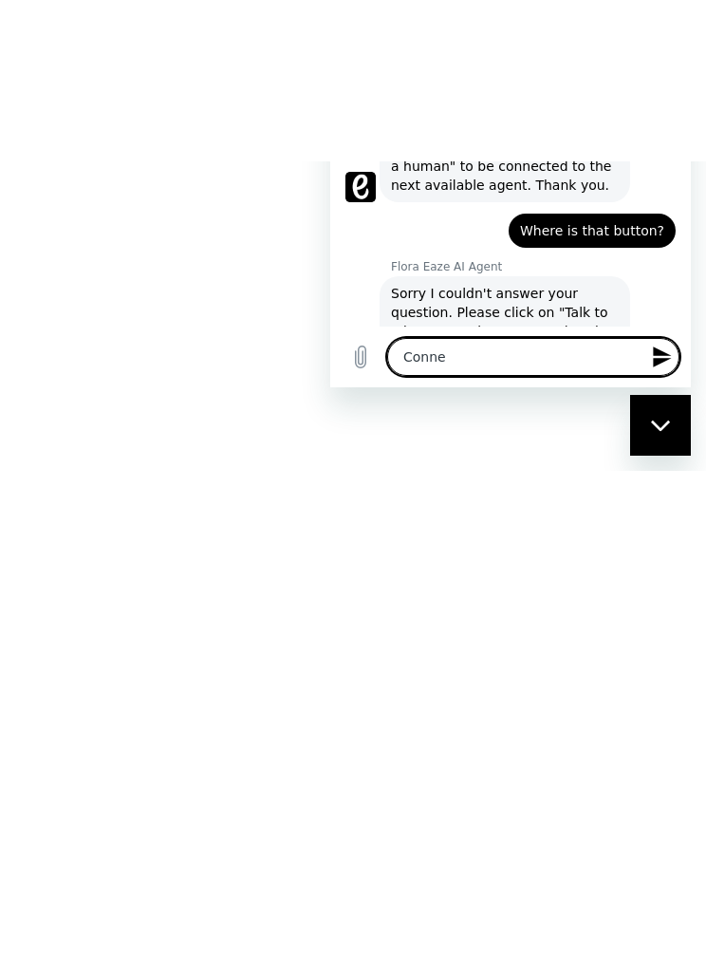
type textarea "Connec"
type textarea "x"
type textarea "Connect"
type textarea "x"
type textarea "Connect"
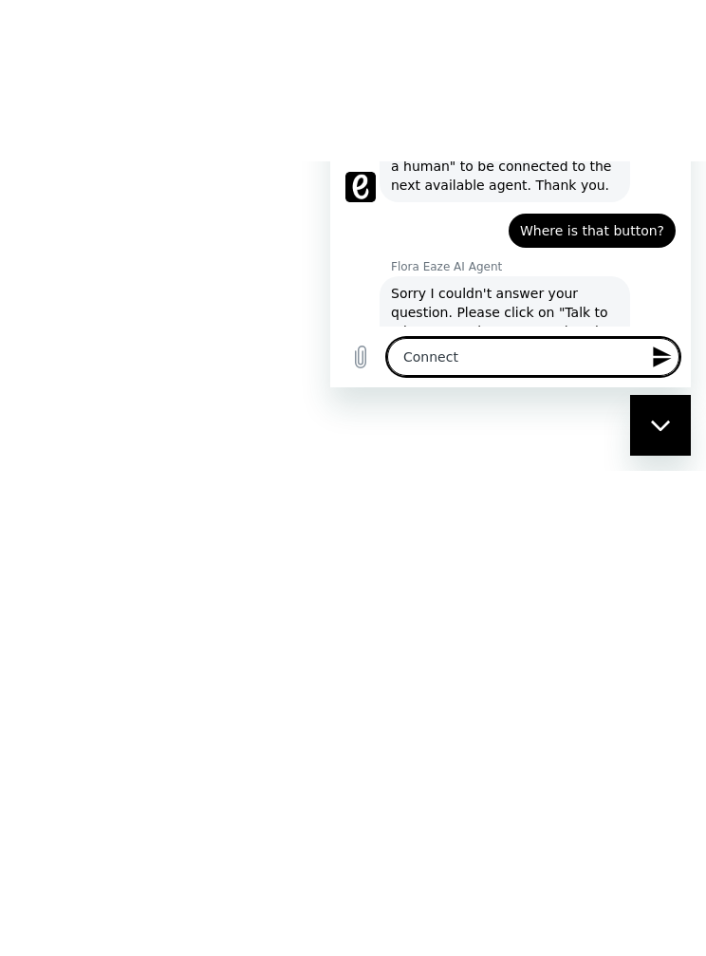
type textarea "x"
type textarea "Connect m"
type textarea "x"
type textarea "Connect me"
type textarea "x"
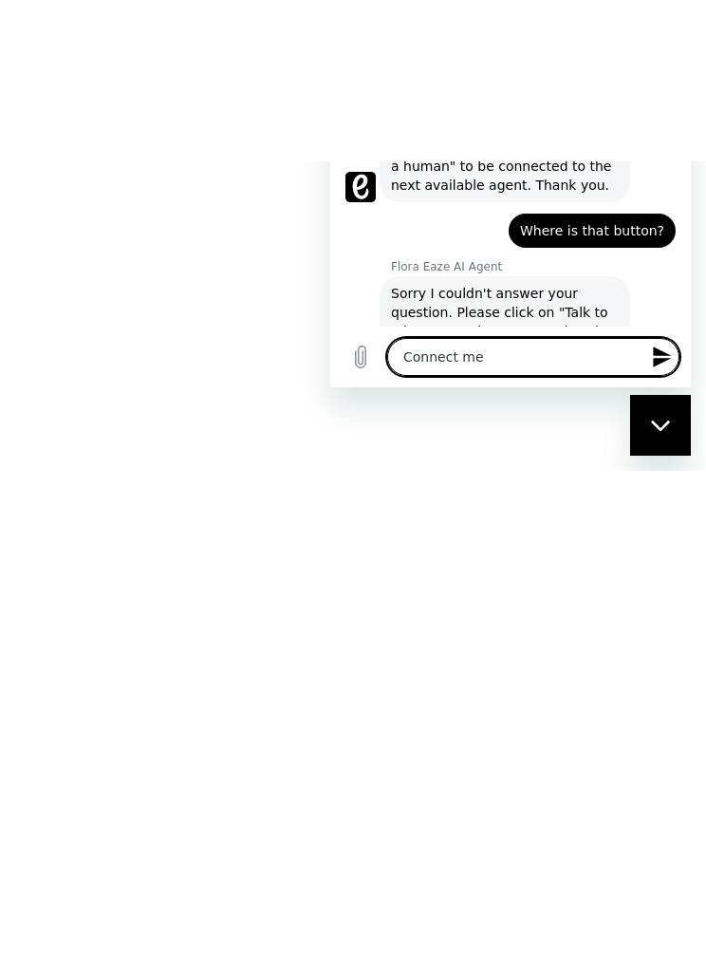
type textarea "Connect me"
click at [661, 367] on icon "Send message" at bounding box center [662, 357] width 18 height 21
click at [657, 424] on icon "Close messaging window" at bounding box center [659, 425] width 19 height 10
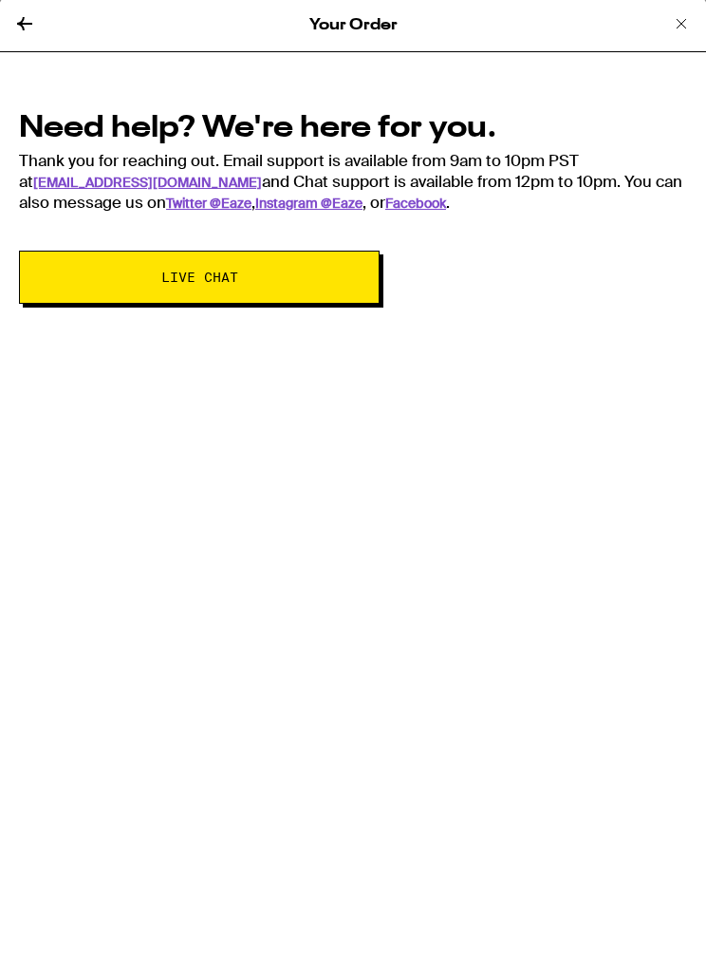
click at [305, 284] on button "Live Chat" at bounding box center [199, 278] width 361 height 53
type textarea "x"
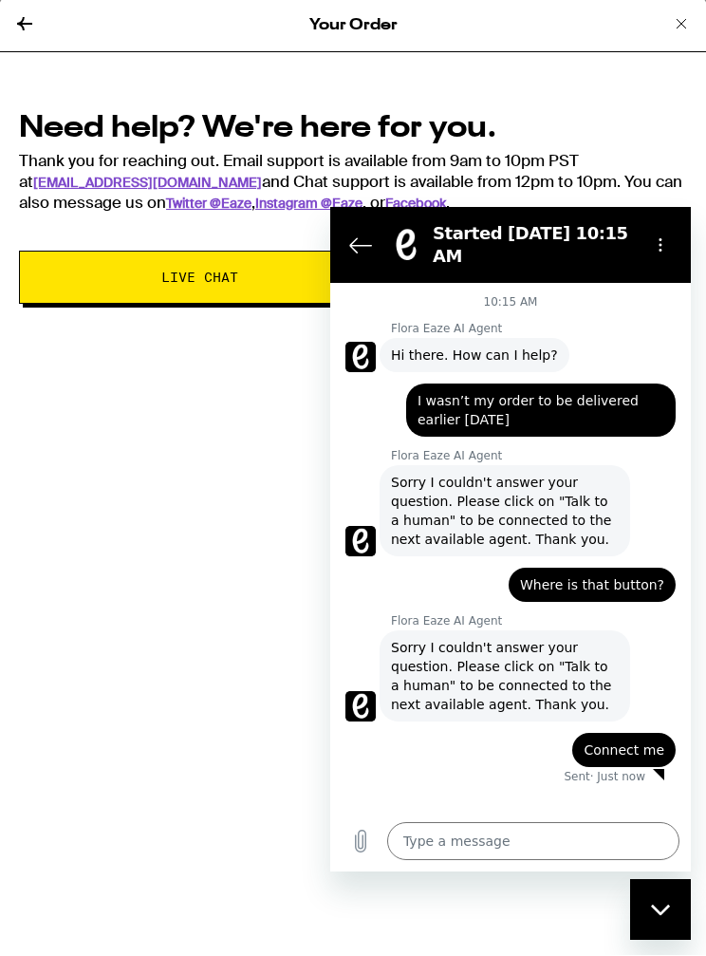
click at [229, 277] on span "Live Chat" at bounding box center [199, 278] width 77 height 13
click at [646, 250] on button "Options menu" at bounding box center [661, 245] width 38 height 38
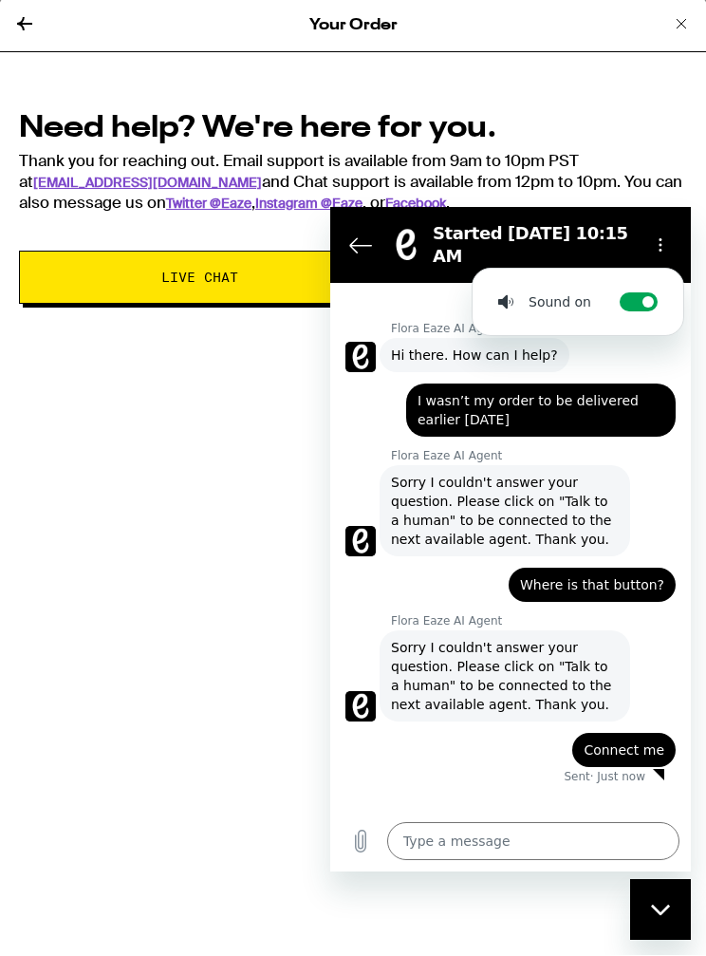
click at [649, 249] on button "Options menu" at bounding box center [661, 245] width 38 height 38
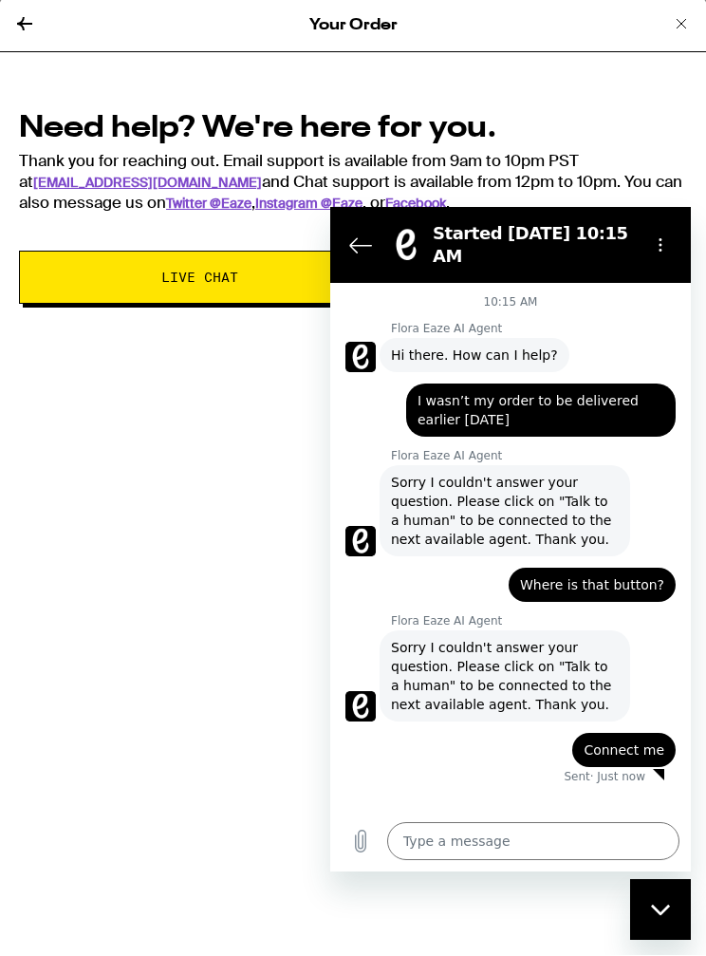
click at [359, 251] on icon "Back to the conversation list" at bounding box center [360, 245] width 23 height 23
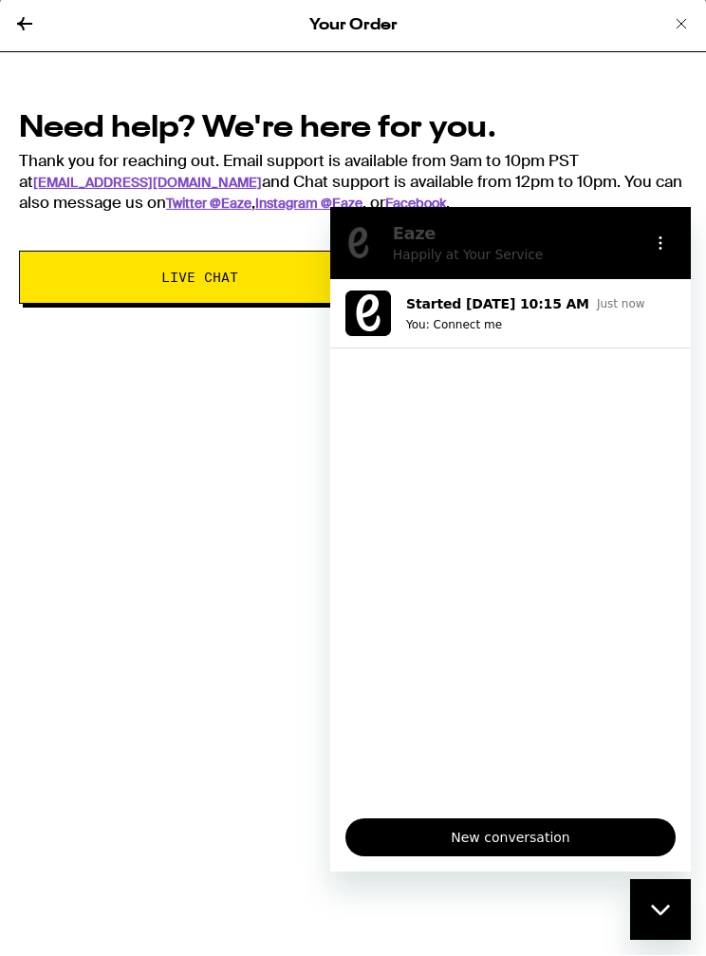
click at [655, 234] on button "Options menu" at bounding box center [661, 243] width 38 height 38
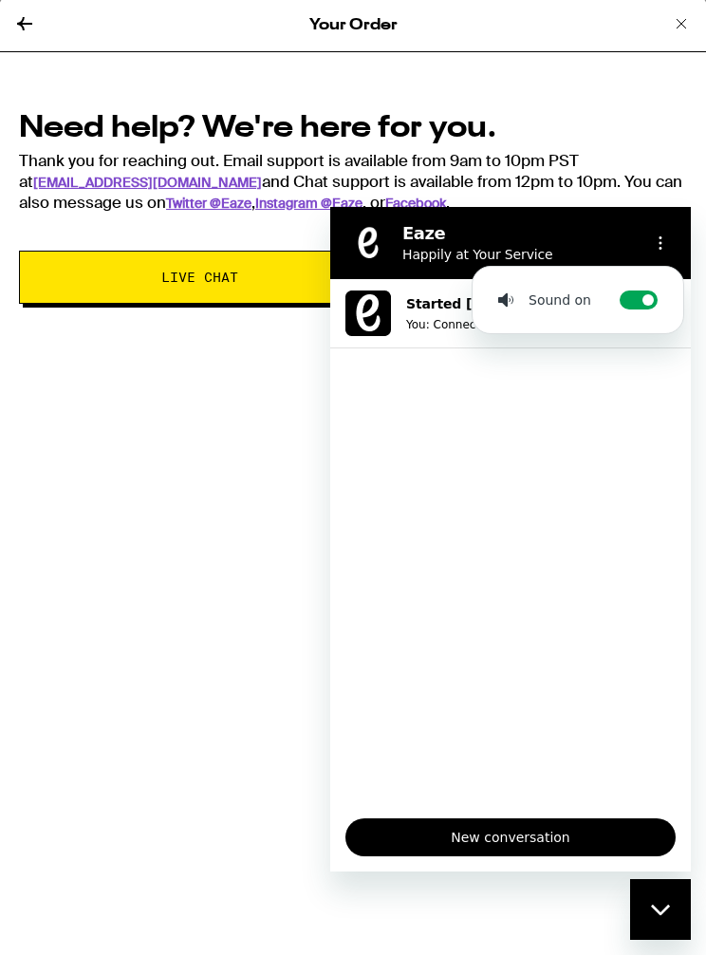
click at [420, 300] on p "Started [DATE] 10:15 AM" at bounding box center [497, 303] width 183 height 19
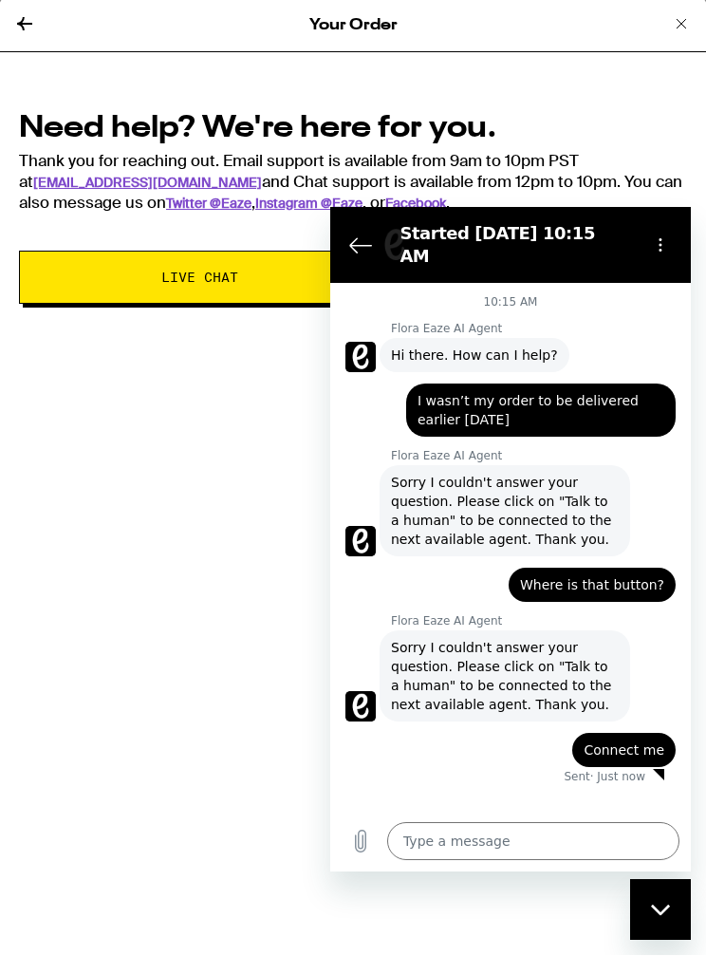
click at [85, 420] on div "Your Order Need help? We're here for you. Thank you for reaching out. Email sup…" at bounding box center [353, 478] width 706 height 956
click at [70, 177] on link "[EMAIL_ADDRESS][DOMAIN_NAME]" at bounding box center [147, 183] width 229 height 17
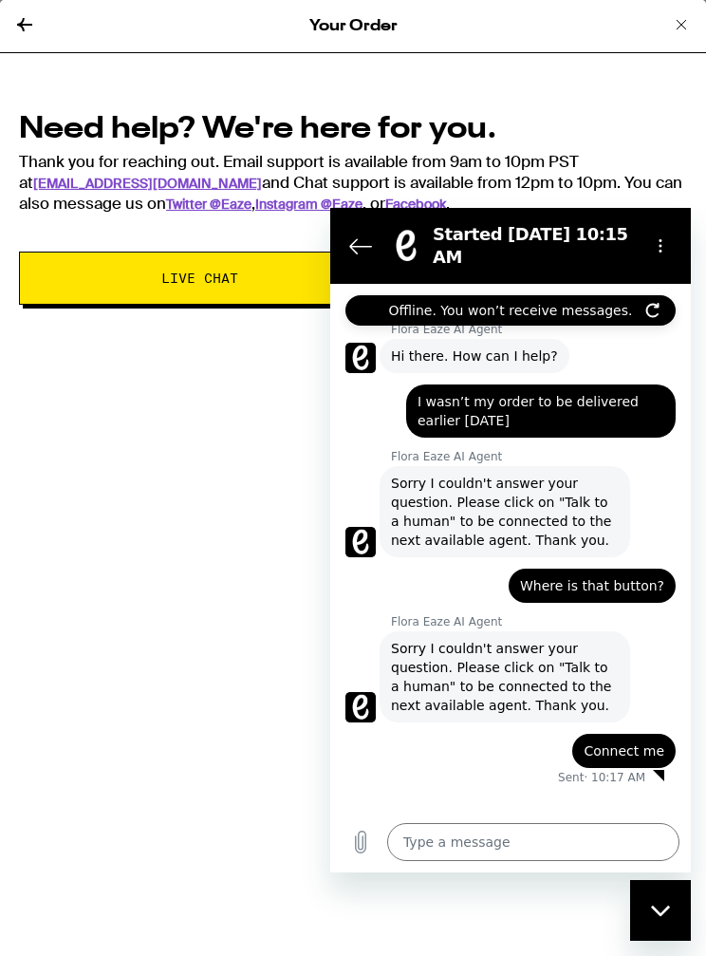
click at [34, 28] on icon at bounding box center [24, 24] width 23 height 23
type textarea "x"
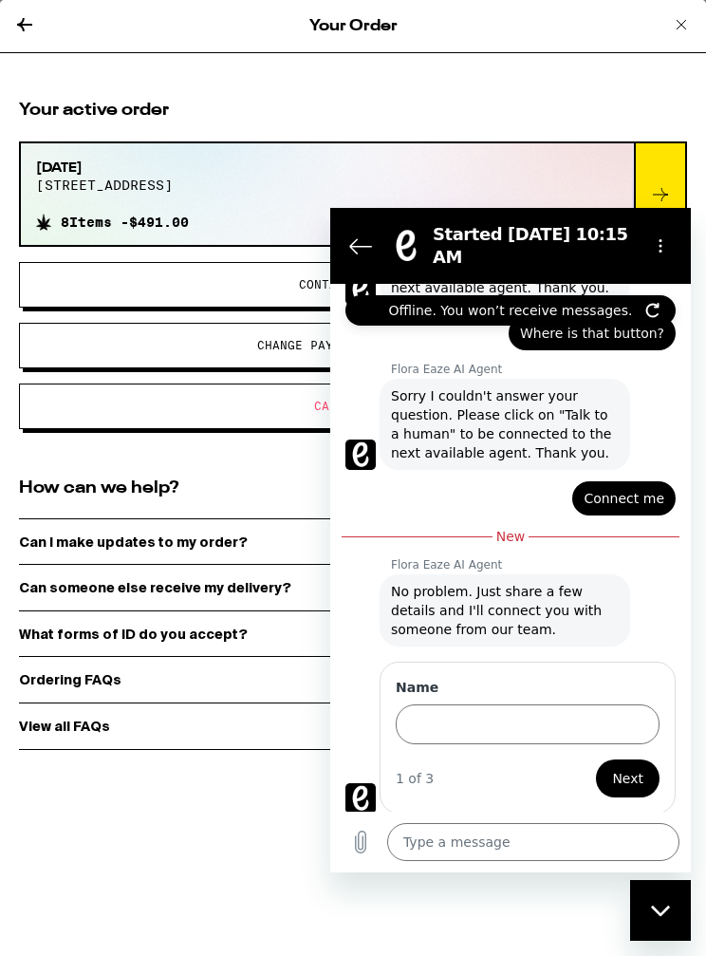
scroll to position [255, 0]
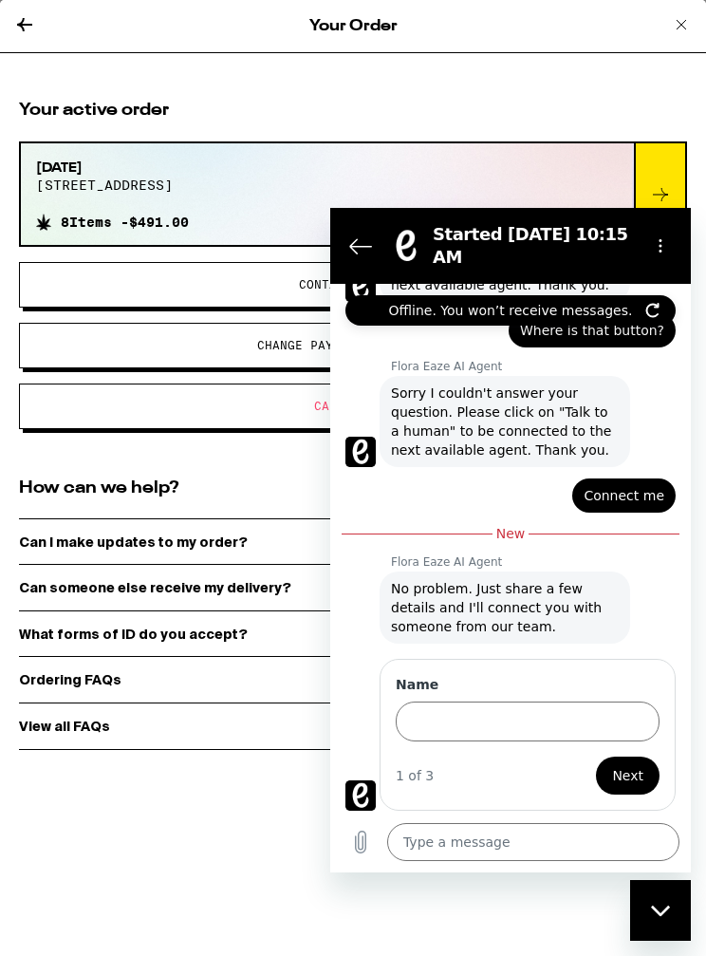
click at [357, 242] on icon "Back to the conversation list" at bounding box center [360, 246] width 23 height 23
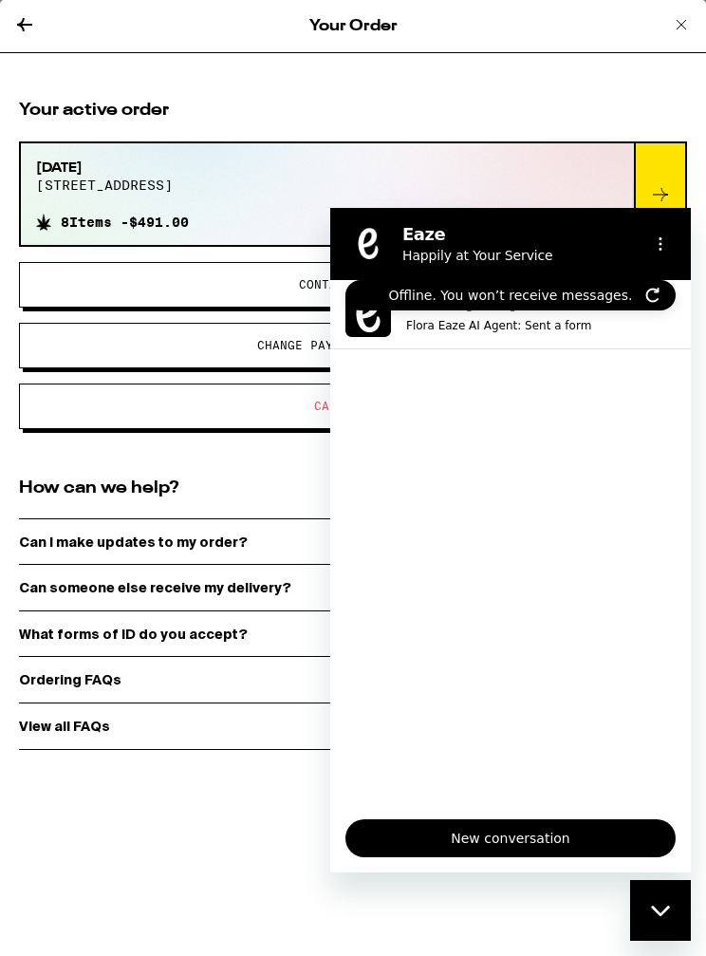
click at [660, 912] on icon "Close messaging window" at bounding box center [661, 911] width 20 height 12
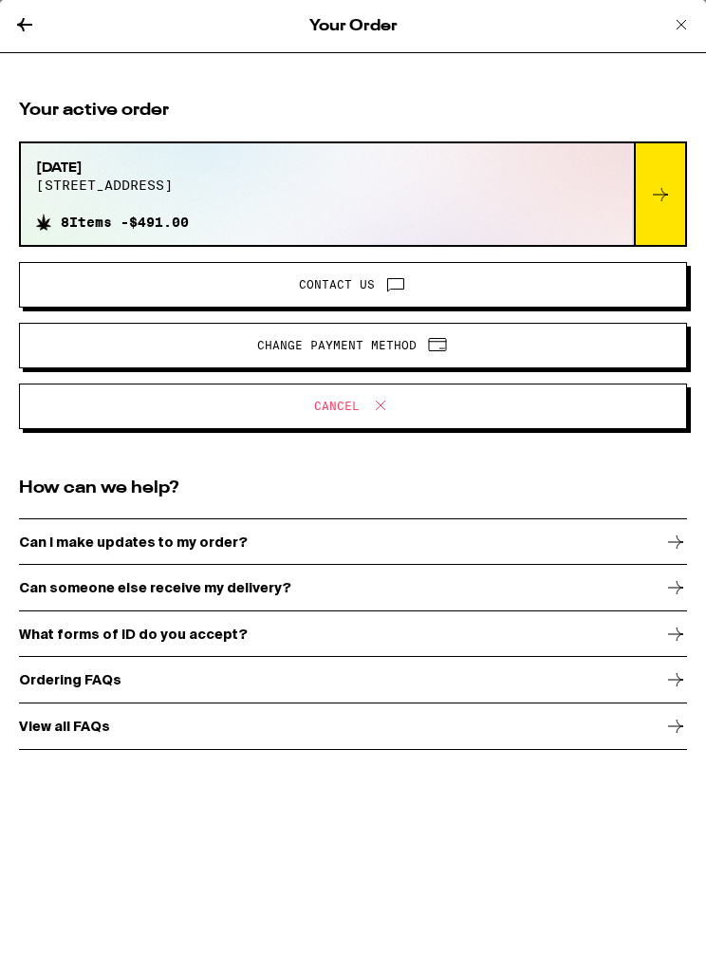
click at [662, 180] on div at bounding box center [659, 194] width 51 height 102
click at [654, 195] on icon at bounding box center [661, 194] width 23 height 23
click at [663, 194] on icon at bounding box center [661, 194] width 23 height 23
click at [662, 194] on icon at bounding box center [660, 194] width 15 height 13
click at [669, 539] on icon at bounding box center [676, 542] width 23 height 23
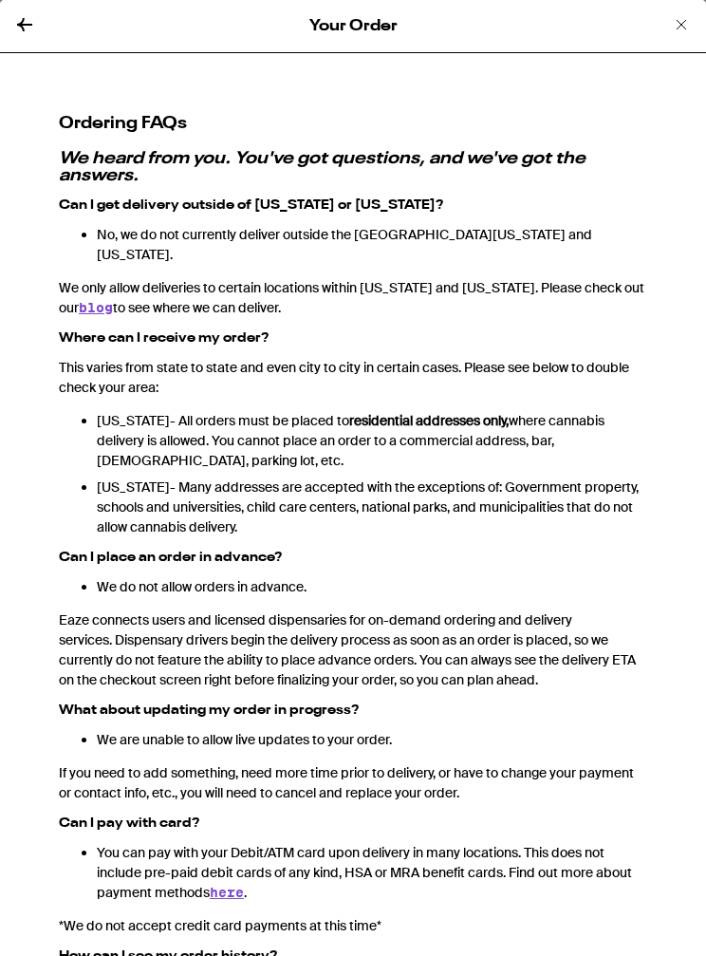
click at [13, 21] on icon at bounding box center [24, 24] width 23 height 23
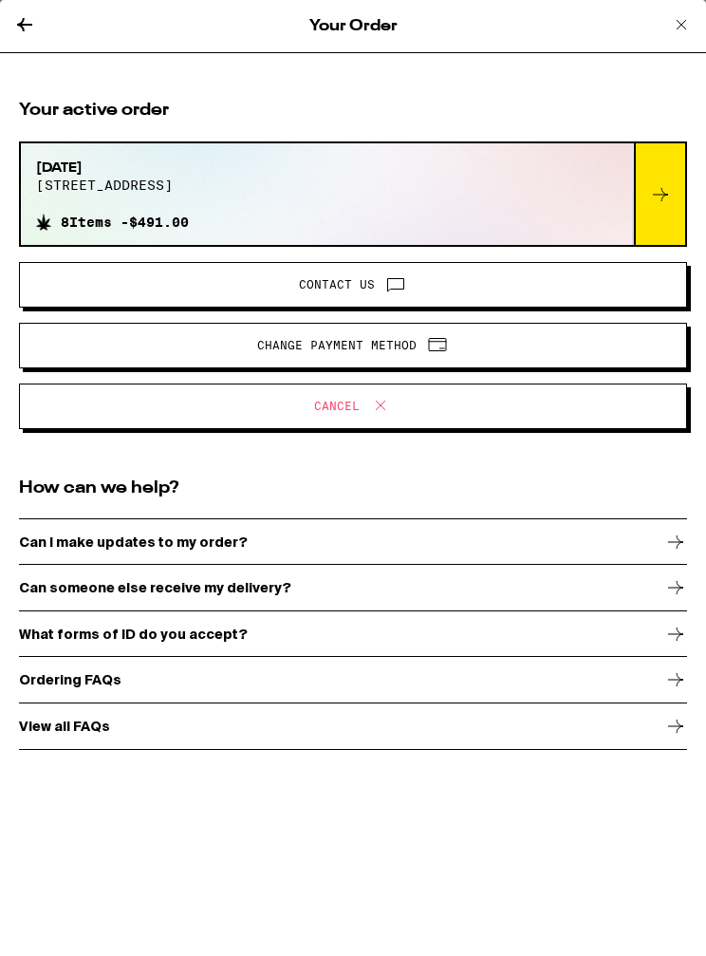
click at [15, 31] on icon at bounding box center [24, 24] width 23 height 23
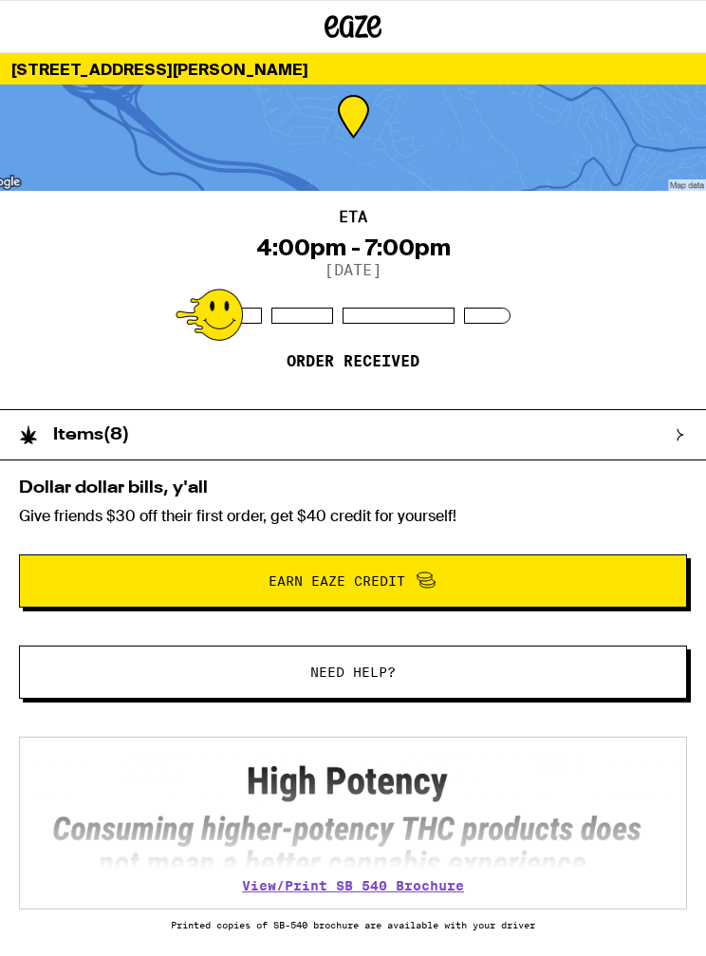
click at [521, 443] on div "Items ( 8 )" at bounding box center [344, 434] width 688 height 49
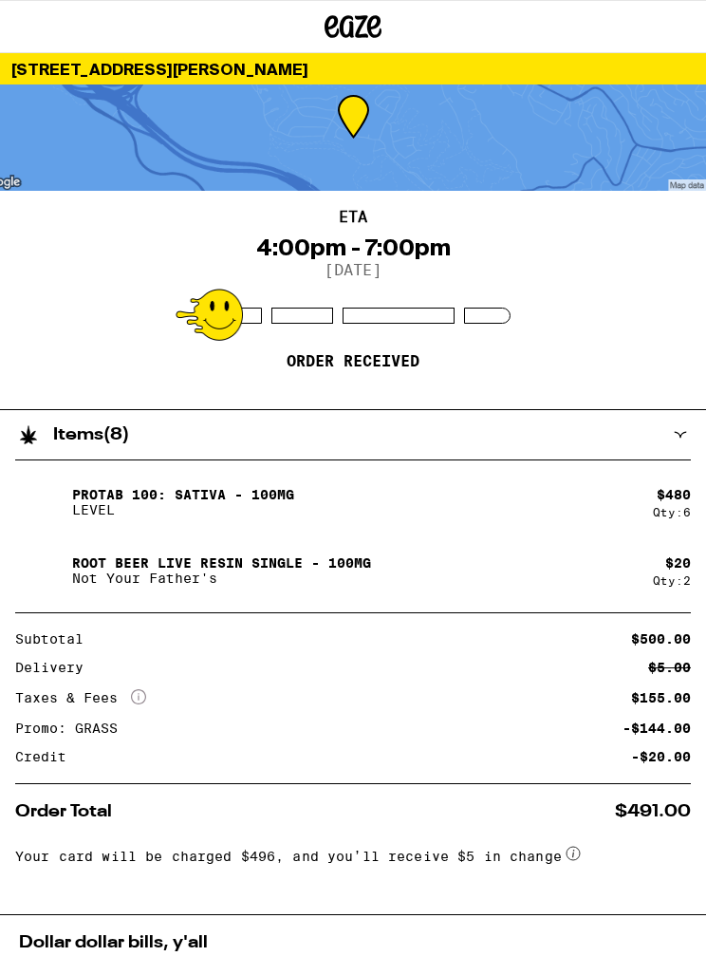
click at [454, 318] on div at bounding box center [399, 316] width 112 height 16
click at [672, 438] on div "Items ( 8 )" at bounding box center [344, 434] width 688 height 49
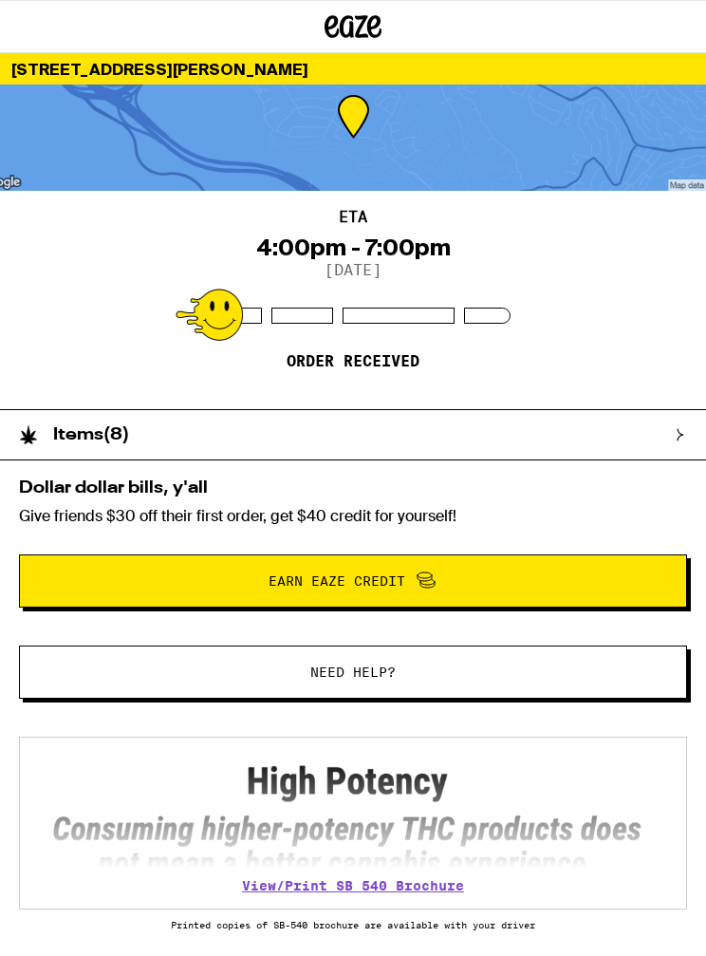
click at [381, 675] on span "Need help?" at bounding box center [353, 672] width 85 height 13
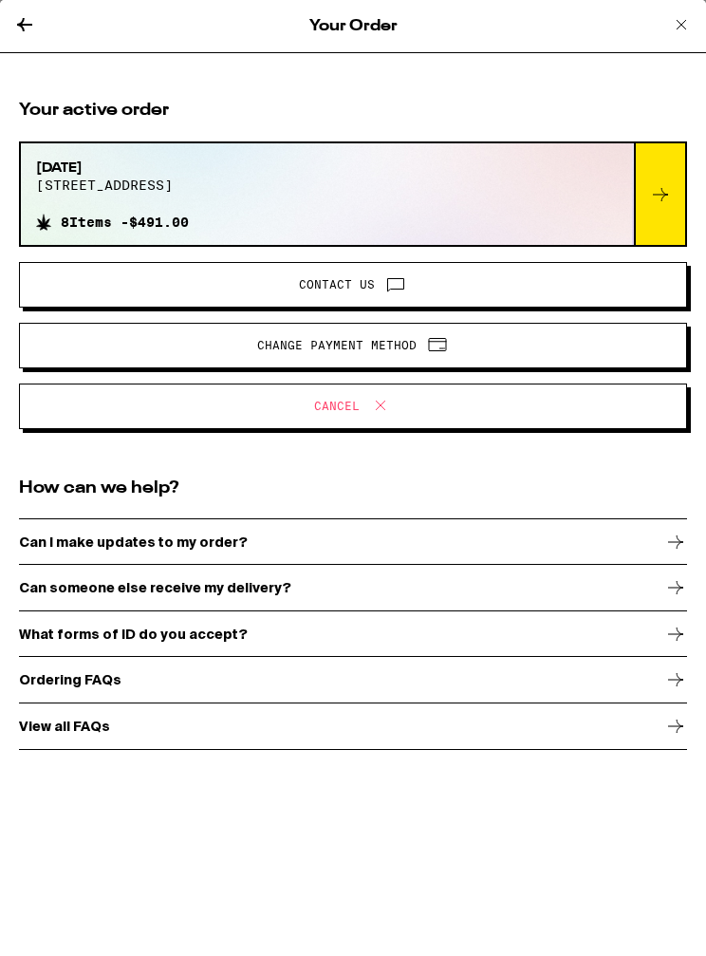
click at [397, 291] on icon at bounding box center [396, 284] width 23 height 23
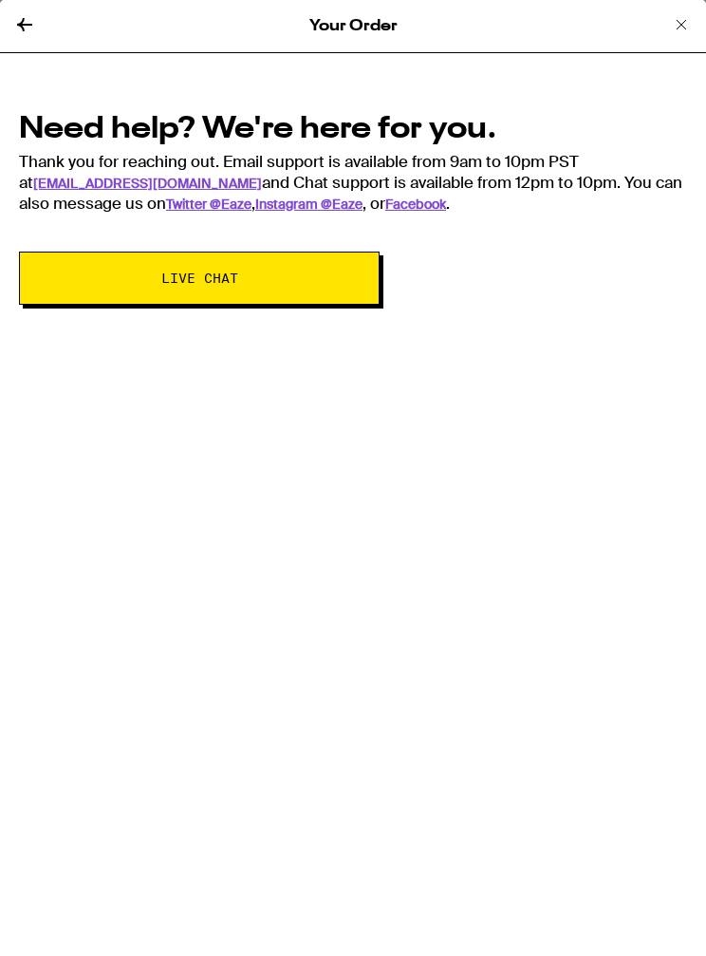
click at [27, 2] on div "Your Order" at bounding box center [353, 26] width 706 height 53
click at [33, 28] on icon at bounding box center [24, 24] width 23 height 23
